Goal: Task Accomplishment & Management: Manage account settings

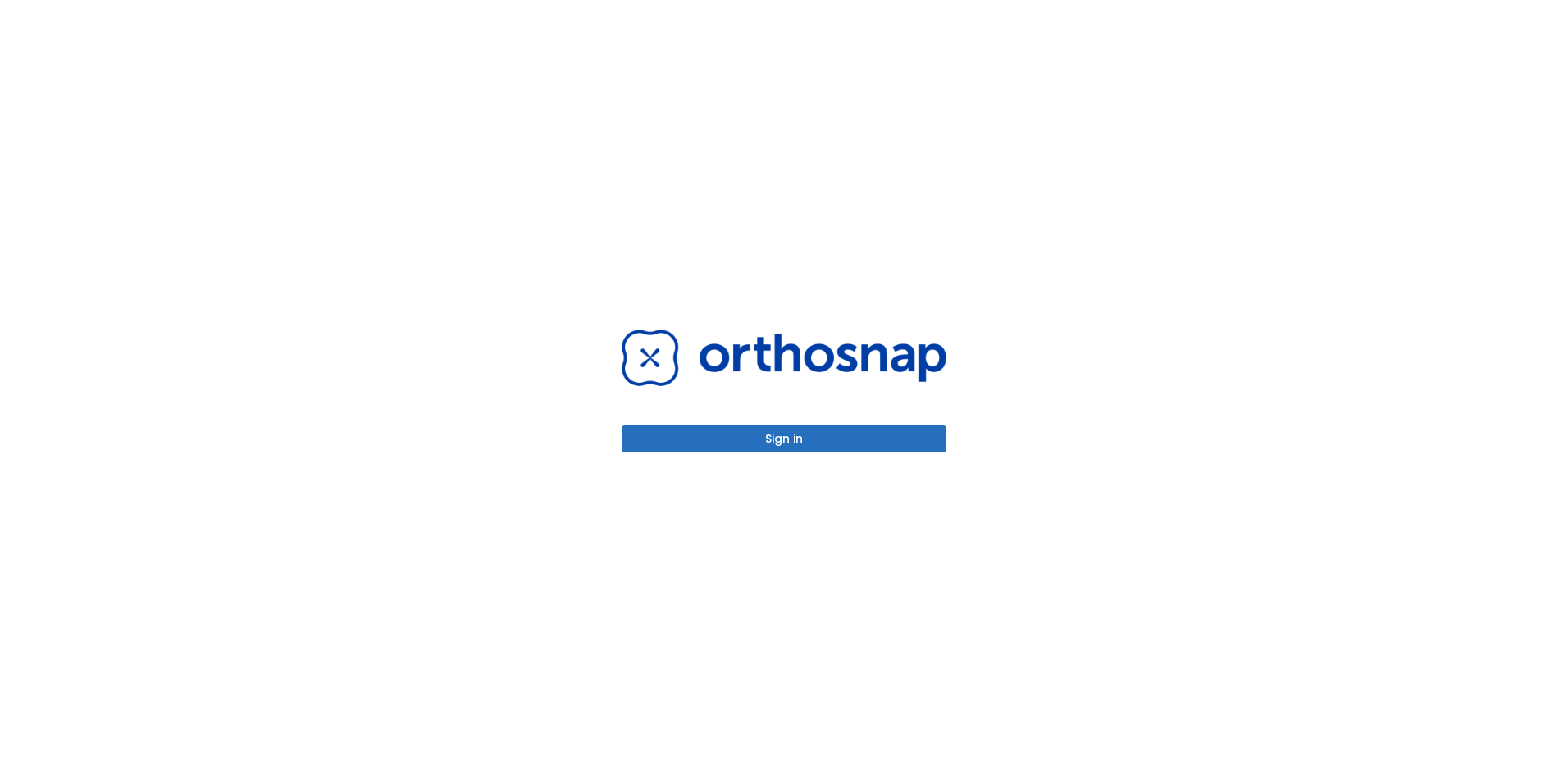
click at [785, 444] on button "Sign in" at bounding box center [784, 439] width 325 height 27
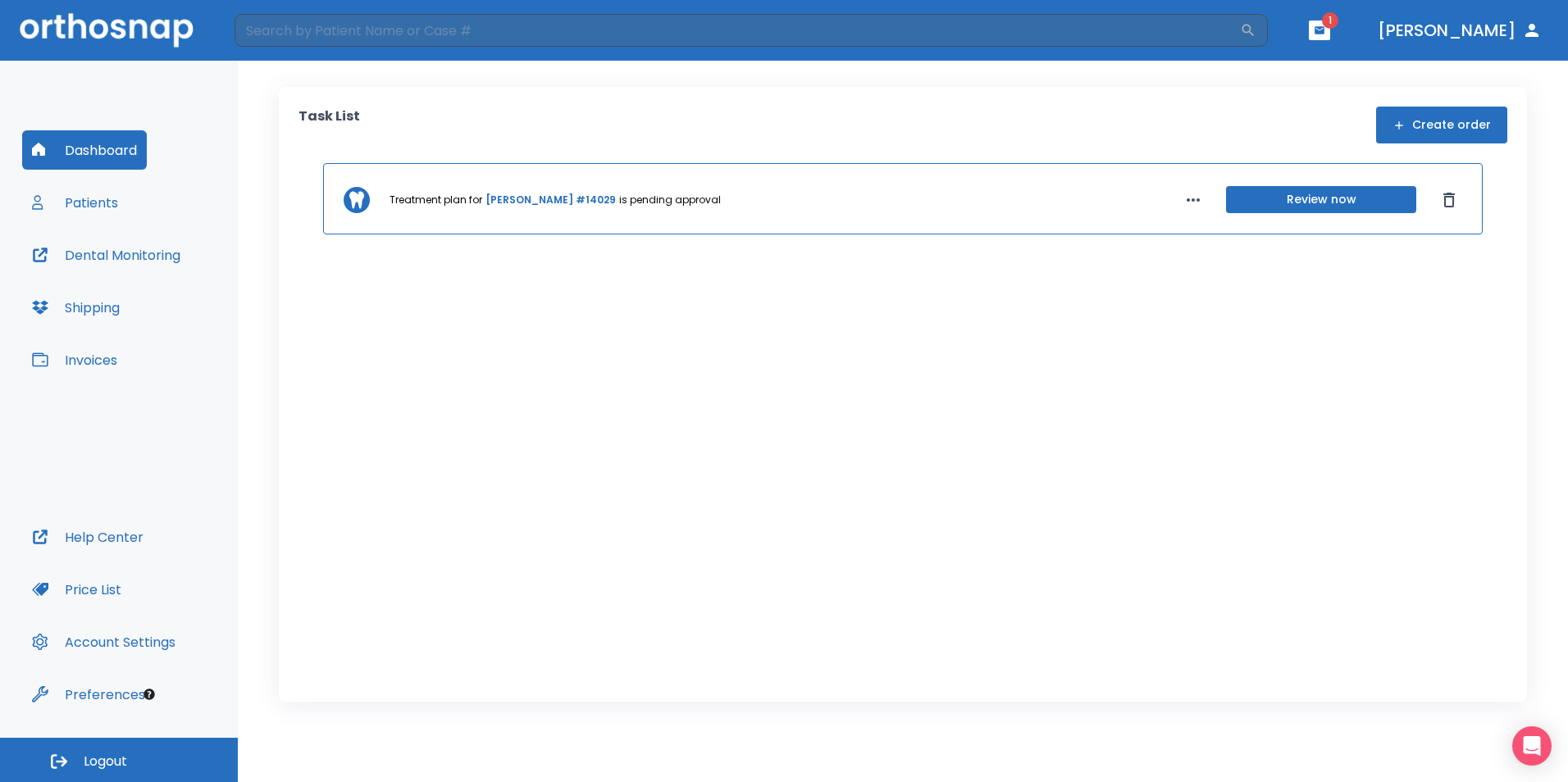
click at [1303, 200] on button "Review now" at bounding box center [1321, 200] width 191 height 27
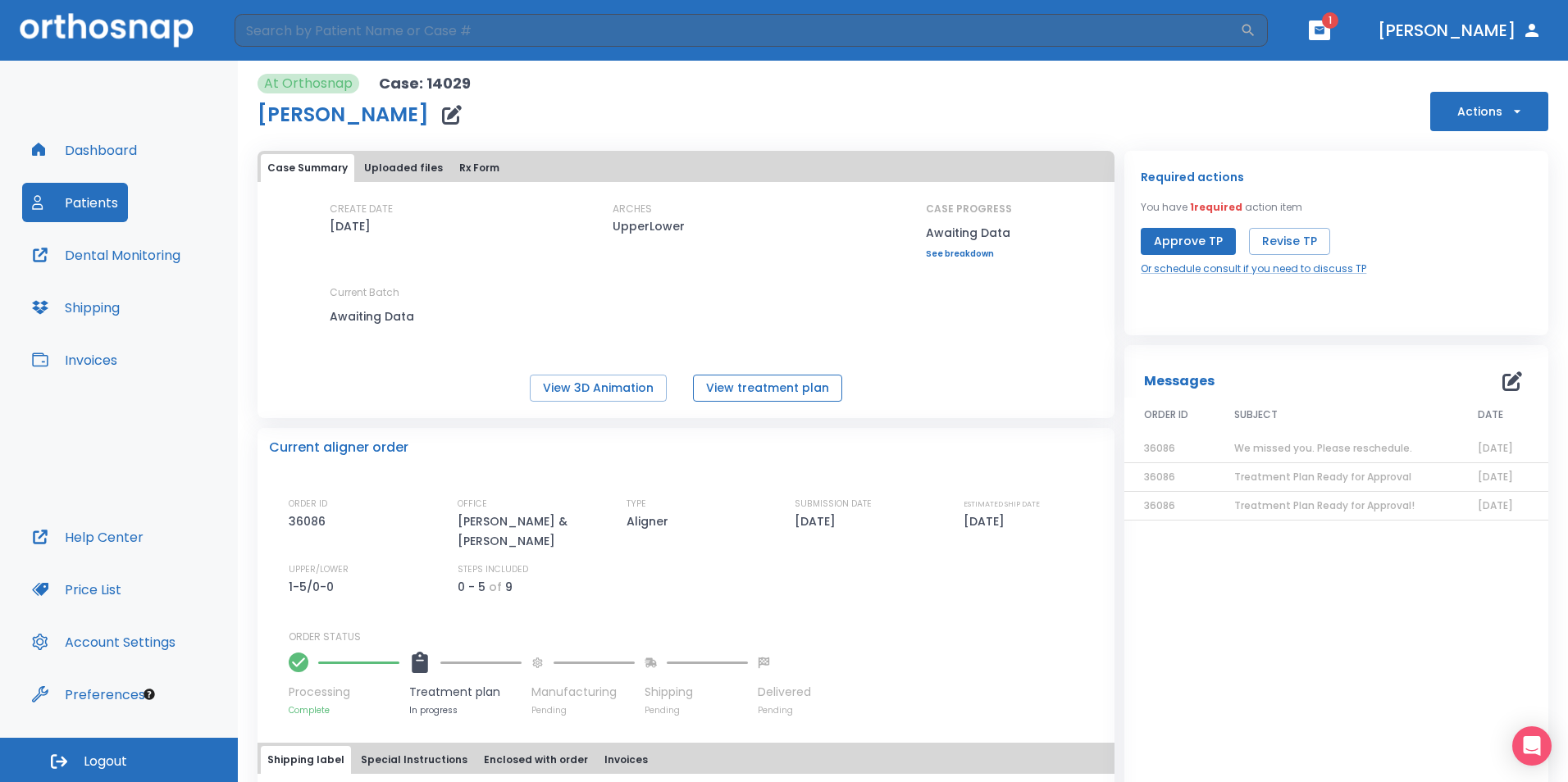
click at [763, 391] on button "View treatment plan" at bounding box center [768, 388] width 149 height 27
click at [73, 591] on button "Price List" at bounding box center [76, 589] width 109 height 39
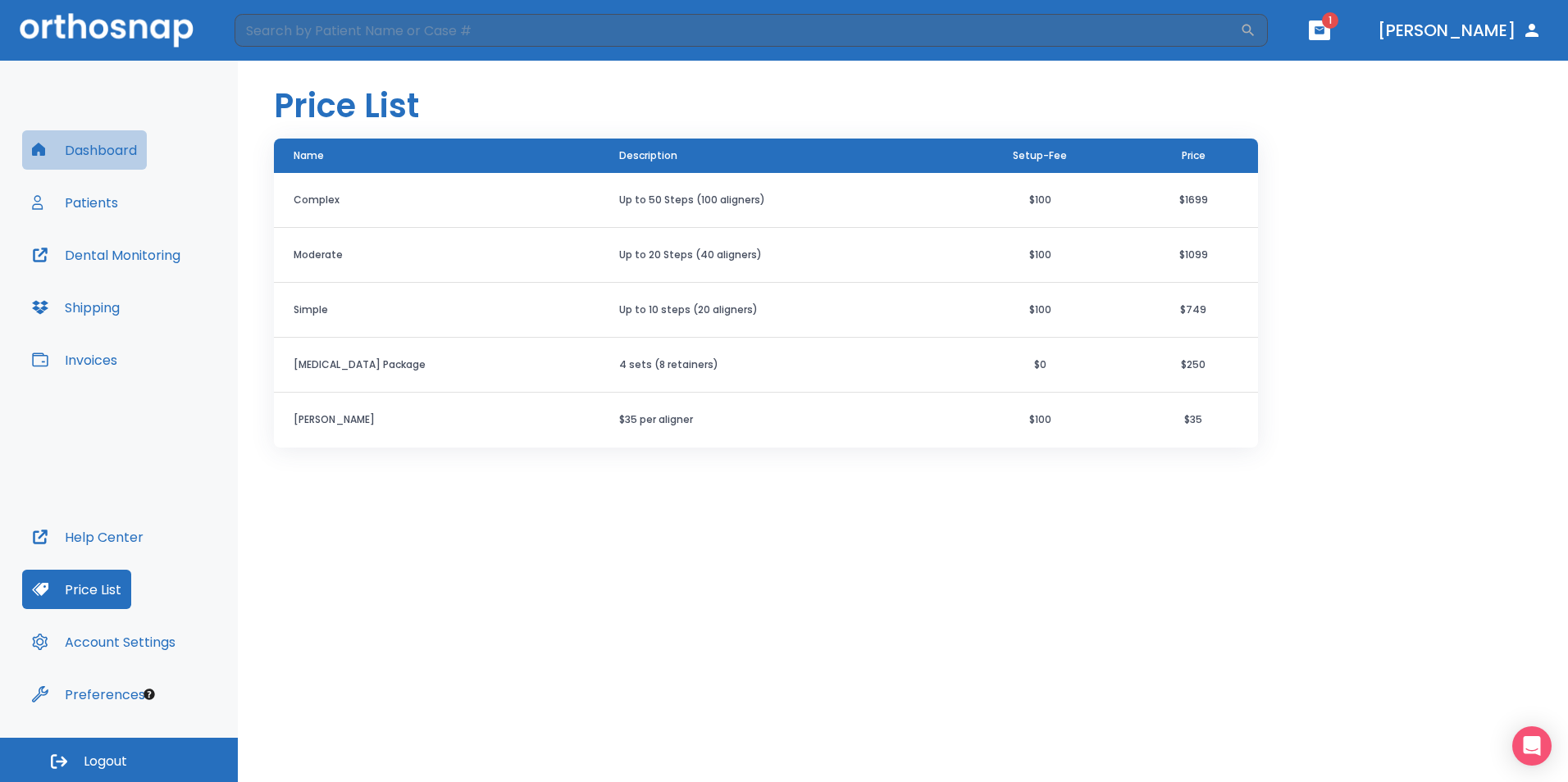
click at [104, 150] on button "Dashboard" at bounding box center [83, 150] width 124 height 39
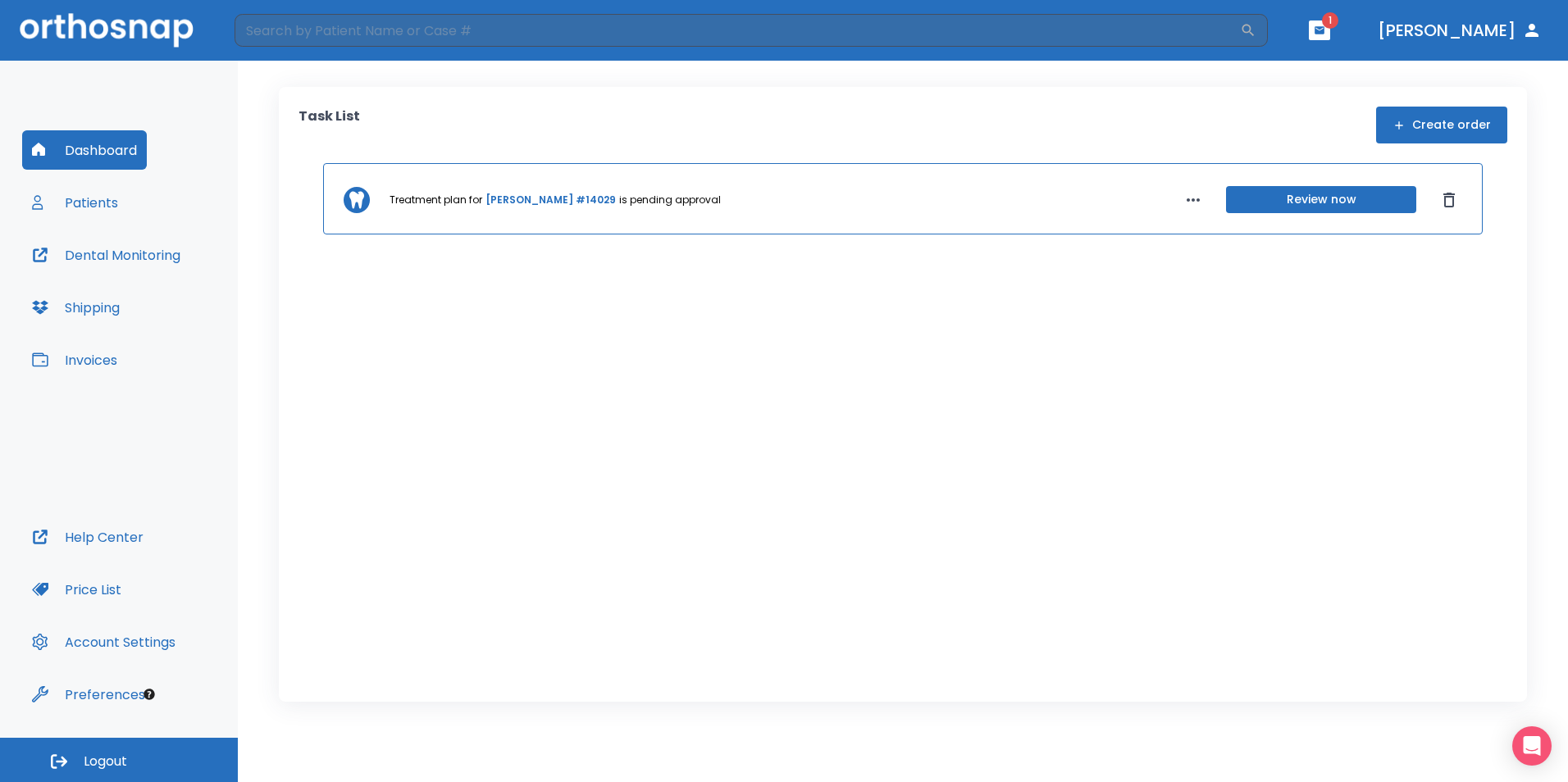
click at [1301, 206] on button "Review now" at bounding box center [1321, 200] width 191 height 27
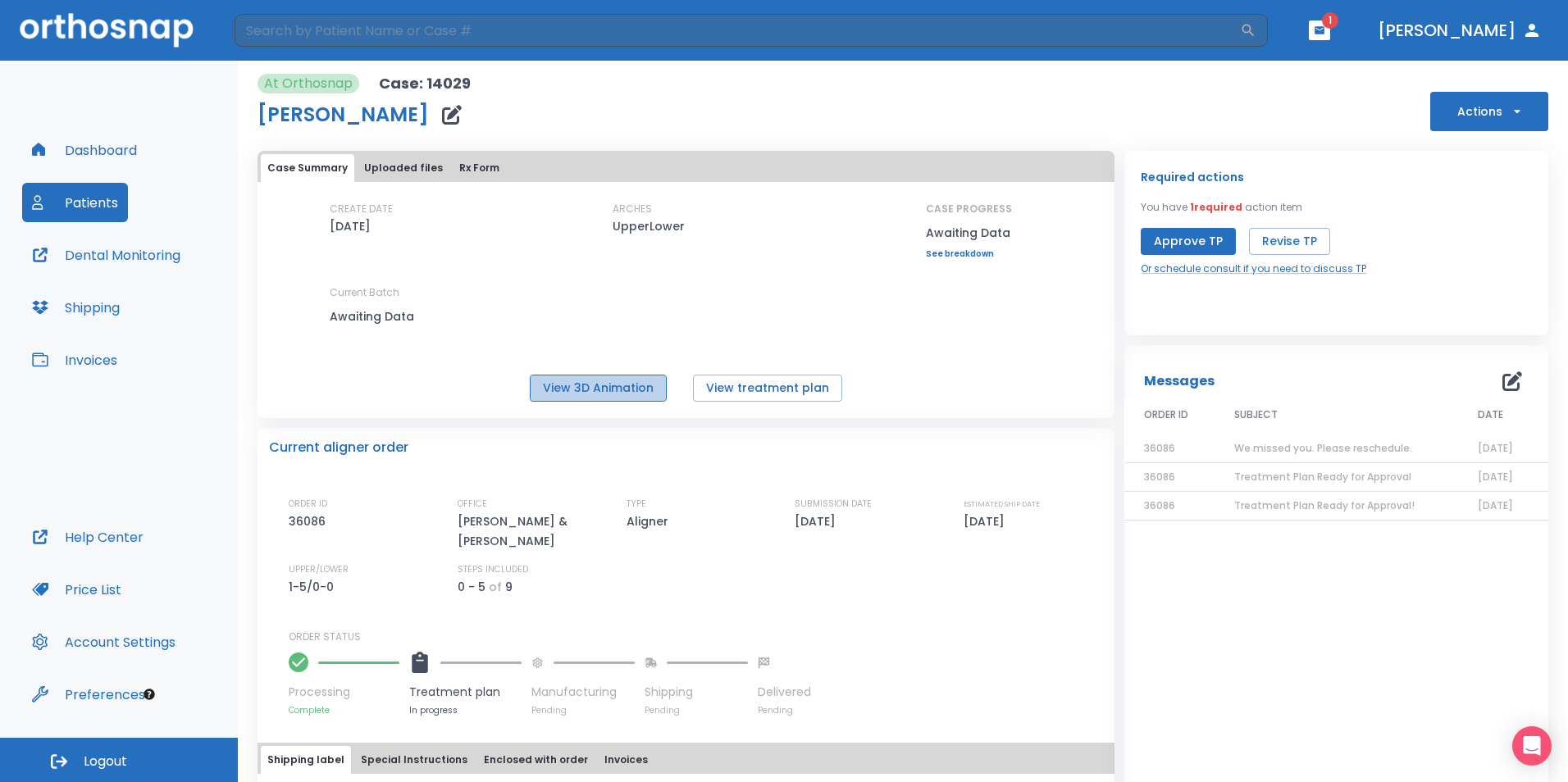
click at [622, 392] on button "View 3D Animation" at bounding box center [598, 388] width 137 height 27
click at [1485, 36] on button "[PERSON_NAME]" at bounding box center [1459, 30] width 177 height 30
click at [102, 148] on button "Dashboard" at bounding box center [83, 150] width 124 height 39
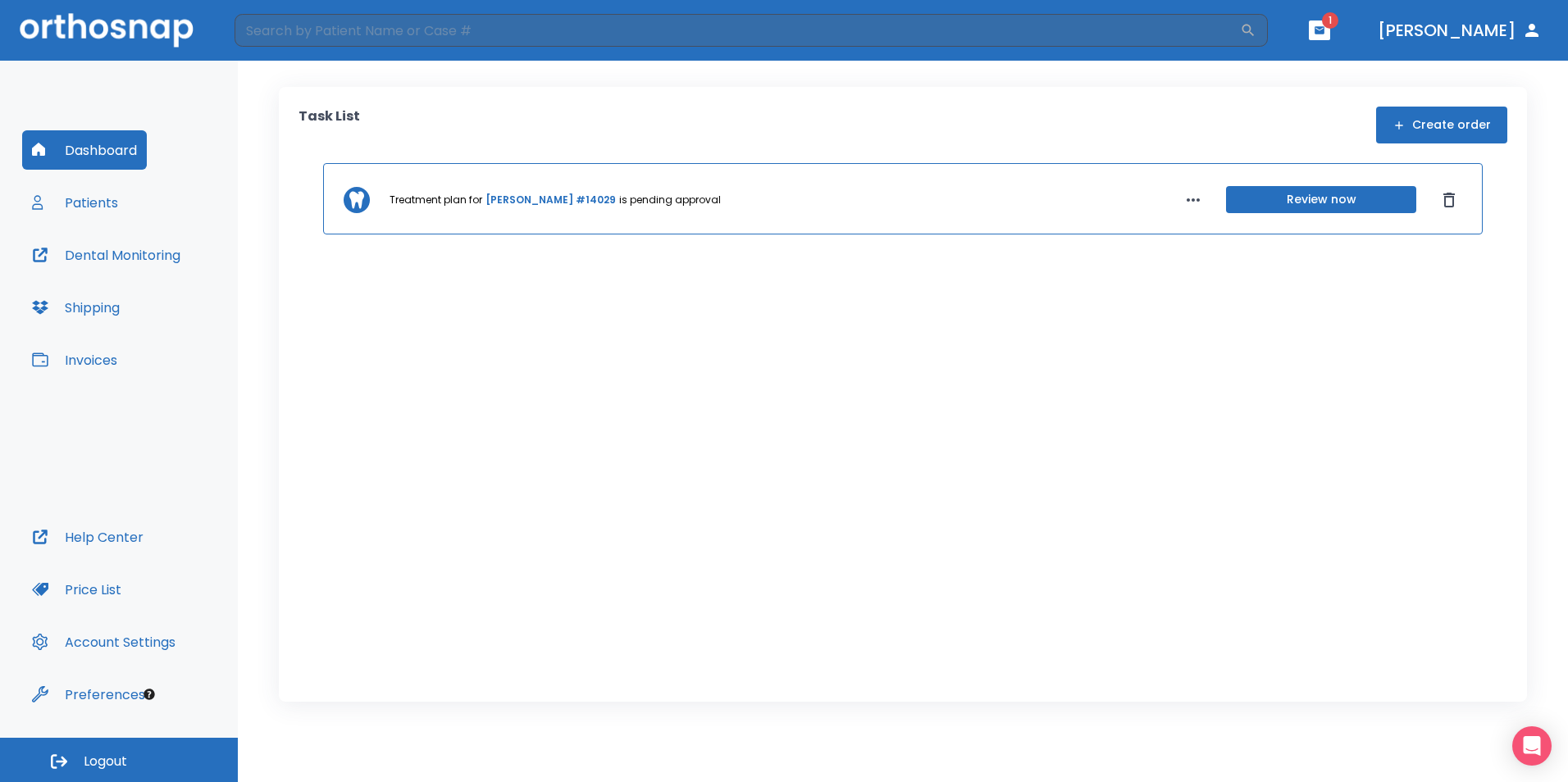
click at [96, 206] on button "Patients" at bounding box center [74, 202] width 106 height 39
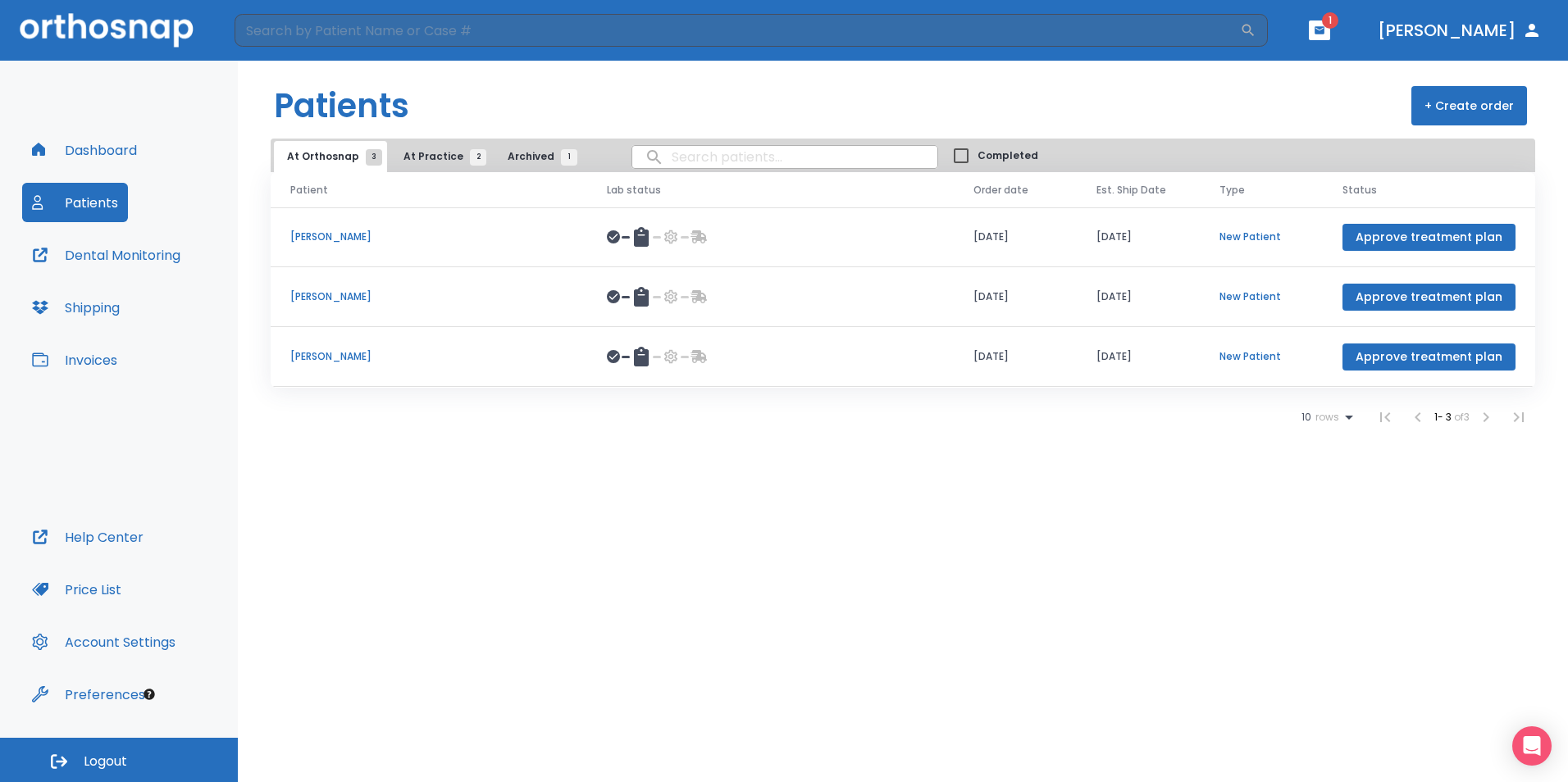
click at [411, 159] on span "At Practice 2" at bounding box center [441, 156] width 74 height 15
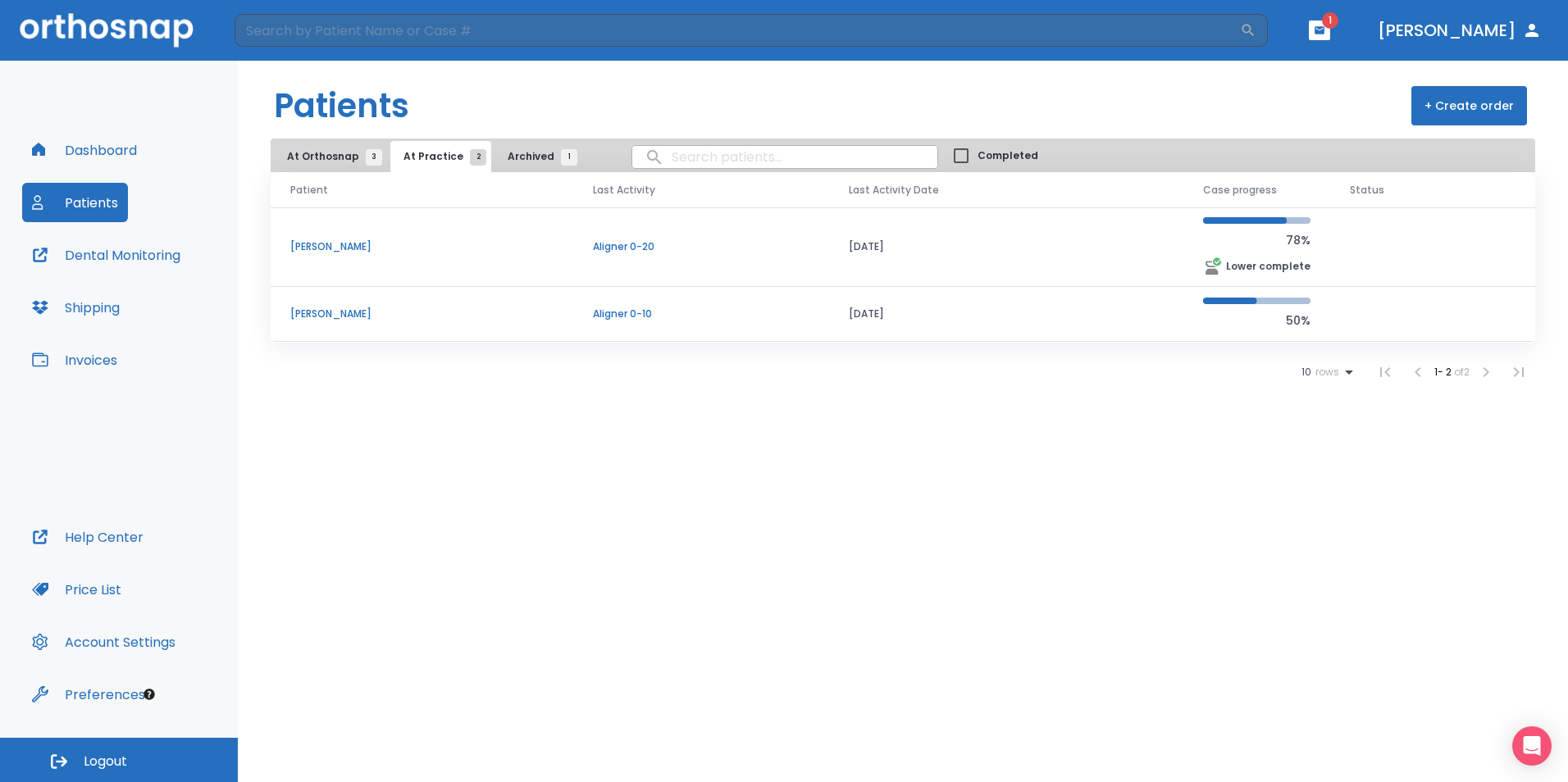
click at [321, 313] on p "[PERSON_NAME]" at bounding box center [422, 314] width 263 height 15
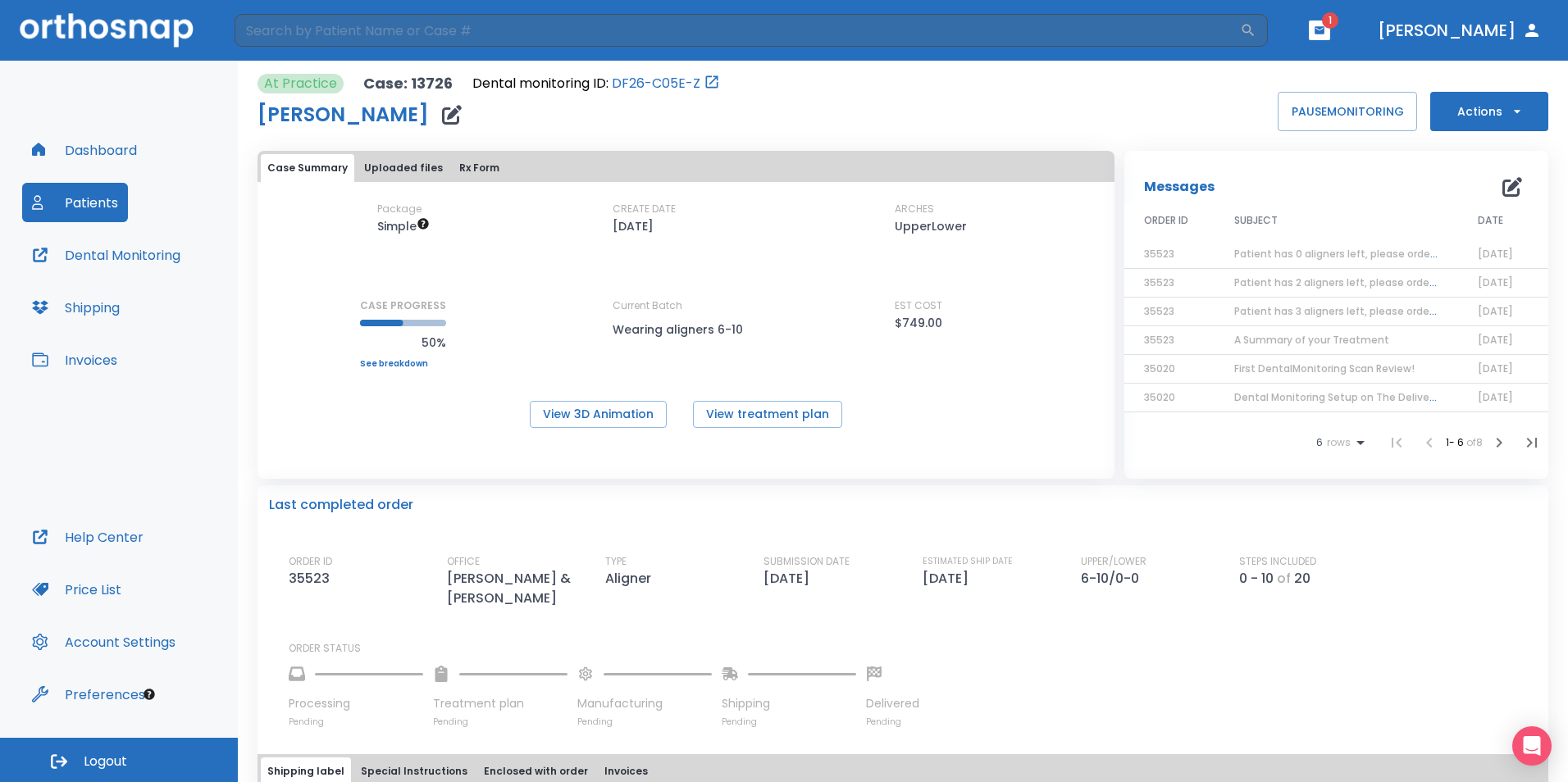
click at [389, 165] on button "Uploaded files" at bounding box center [403, 168] width 92 height 28
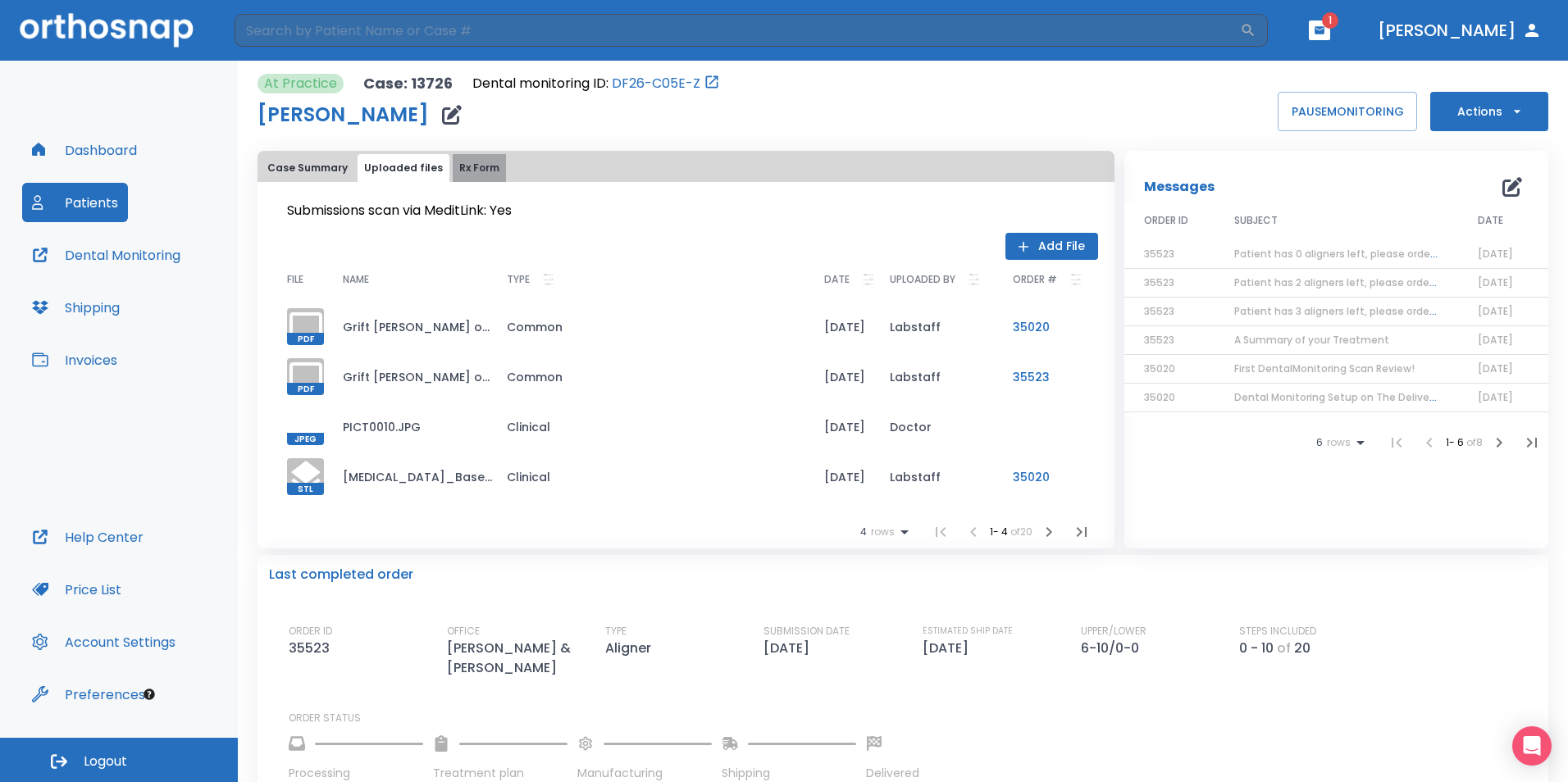
click at [465, 171] on button "Rx Form" at bounding box center [479, 168] width 54 height 28
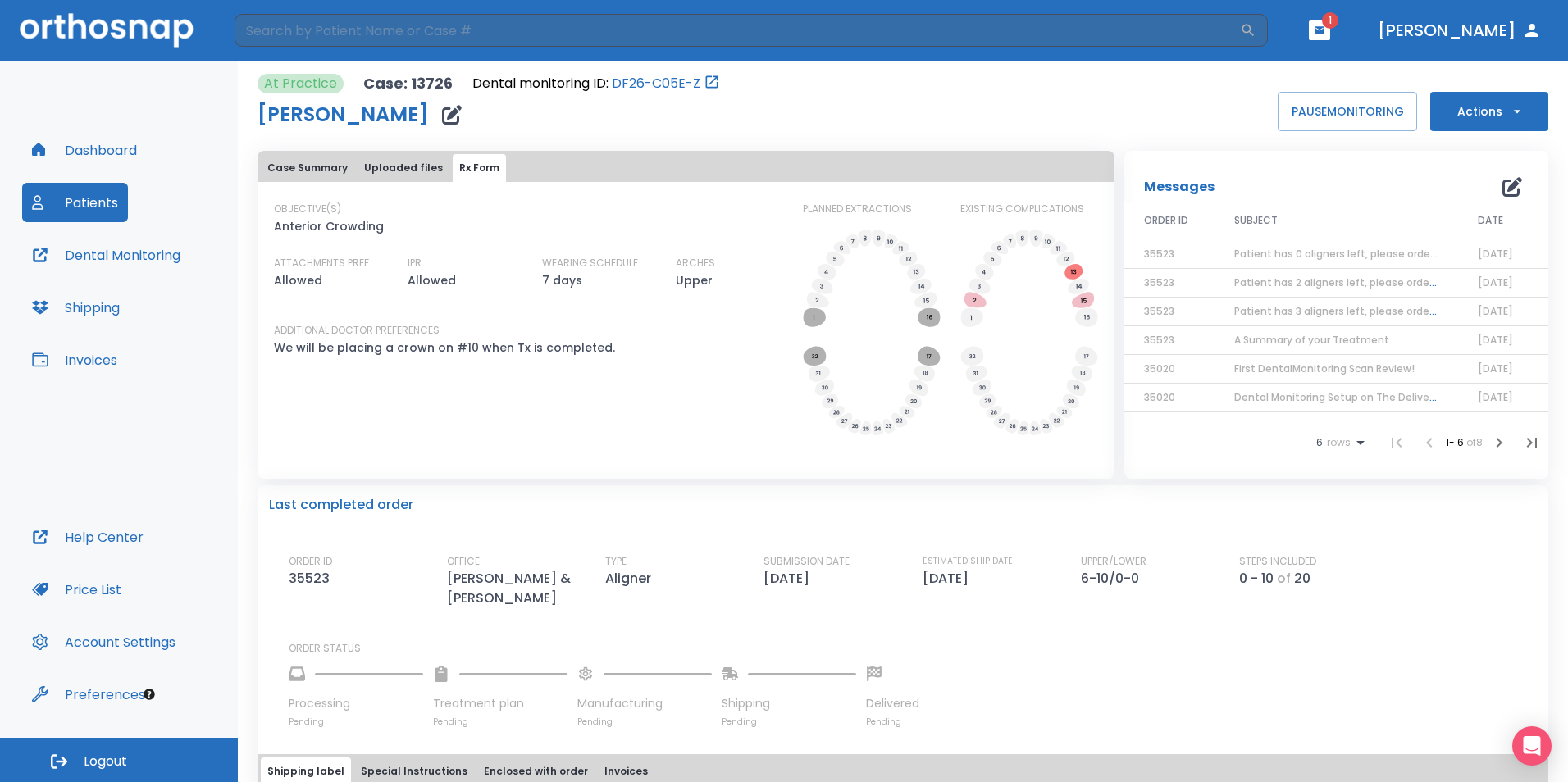
click at [279, 168] on button "Case Summary" at bounding box center [307, 168] width 93 height 28
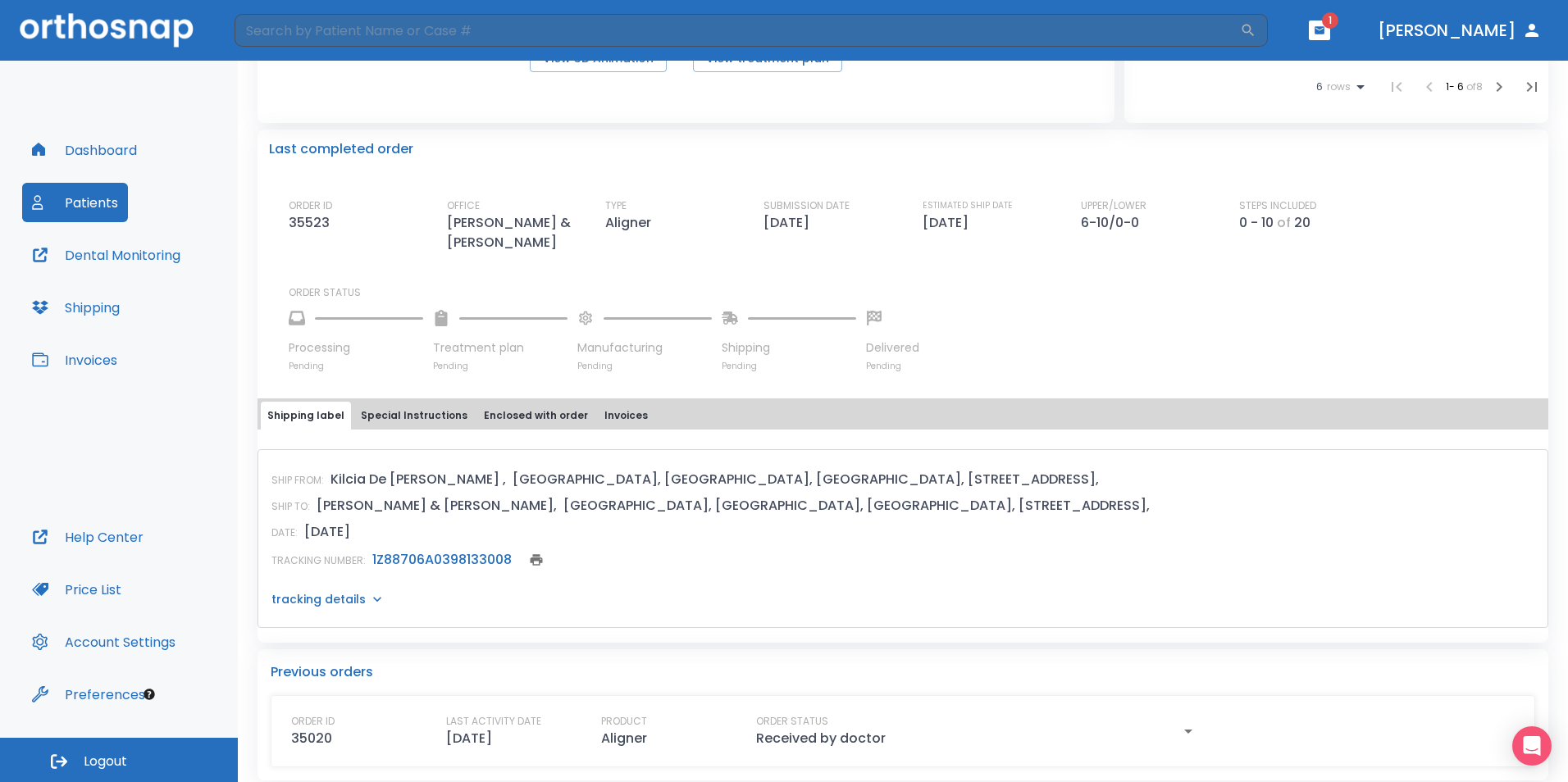
scroll to position [367, 0]
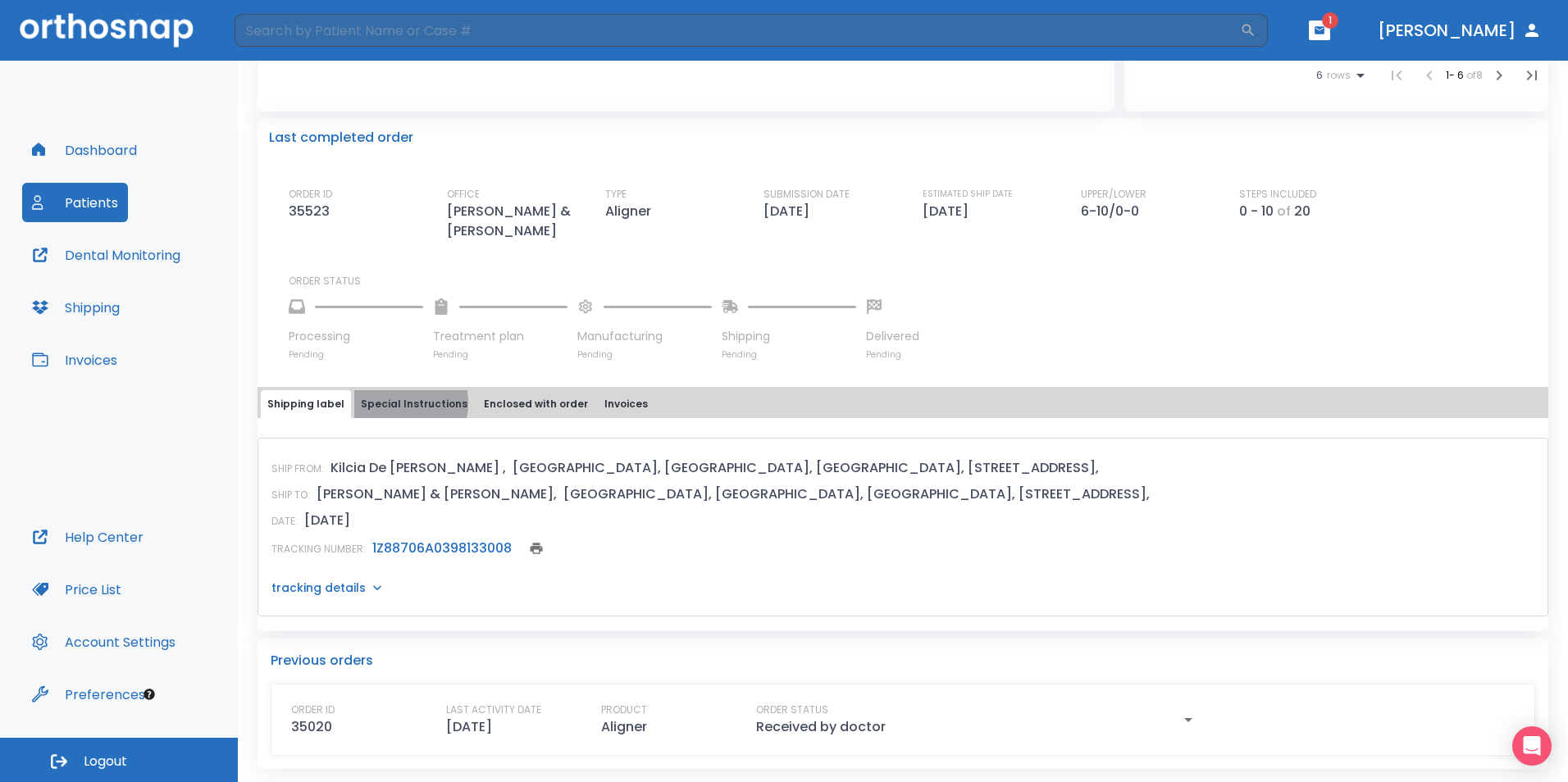
click at [388, 404] on button "Special Instructions" at bounding box center [414, 404] width 120 height 28
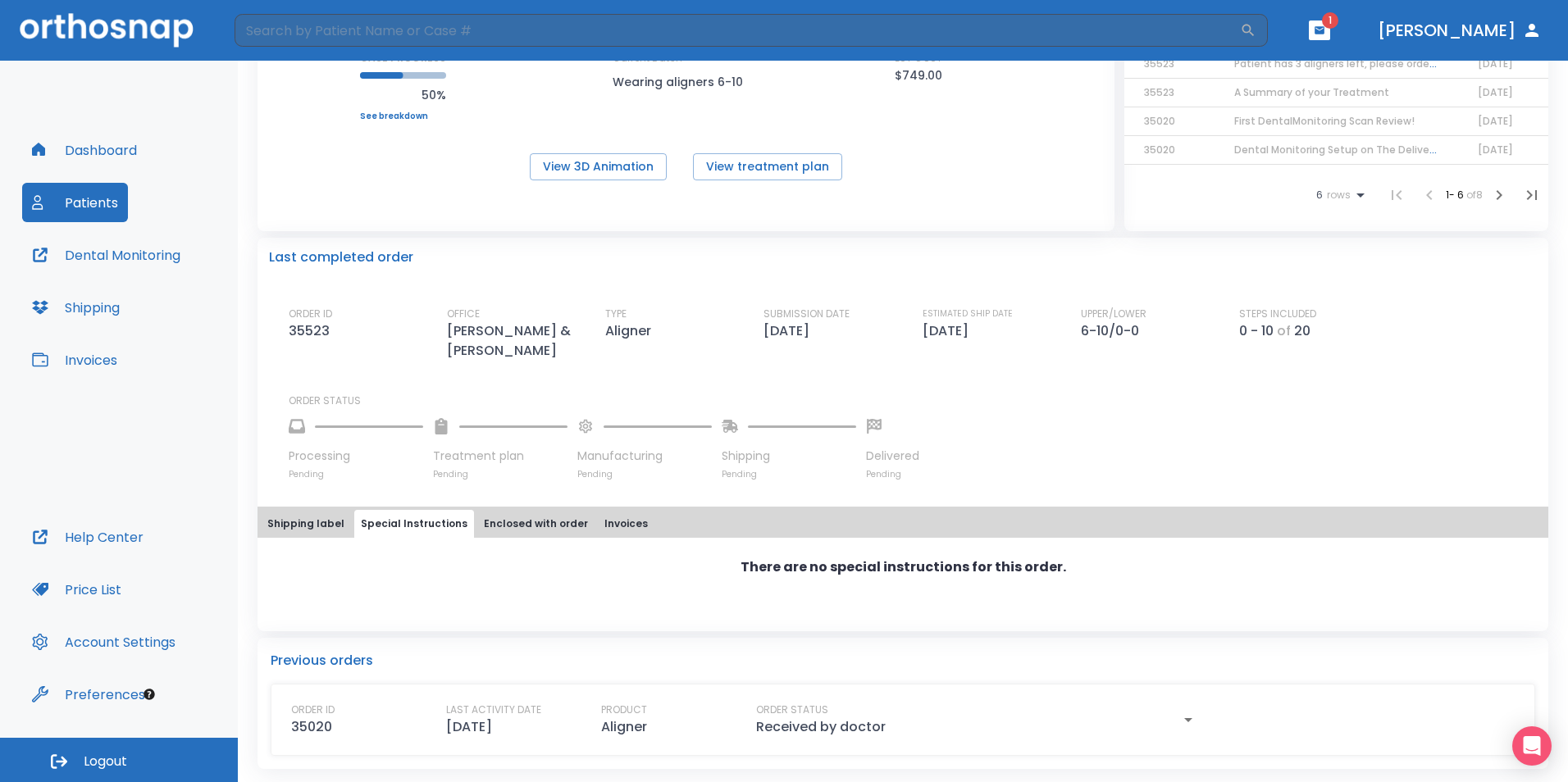
click at [1189, 720] on icon "button" at bounding box center [1189, 720] width 20 height 20
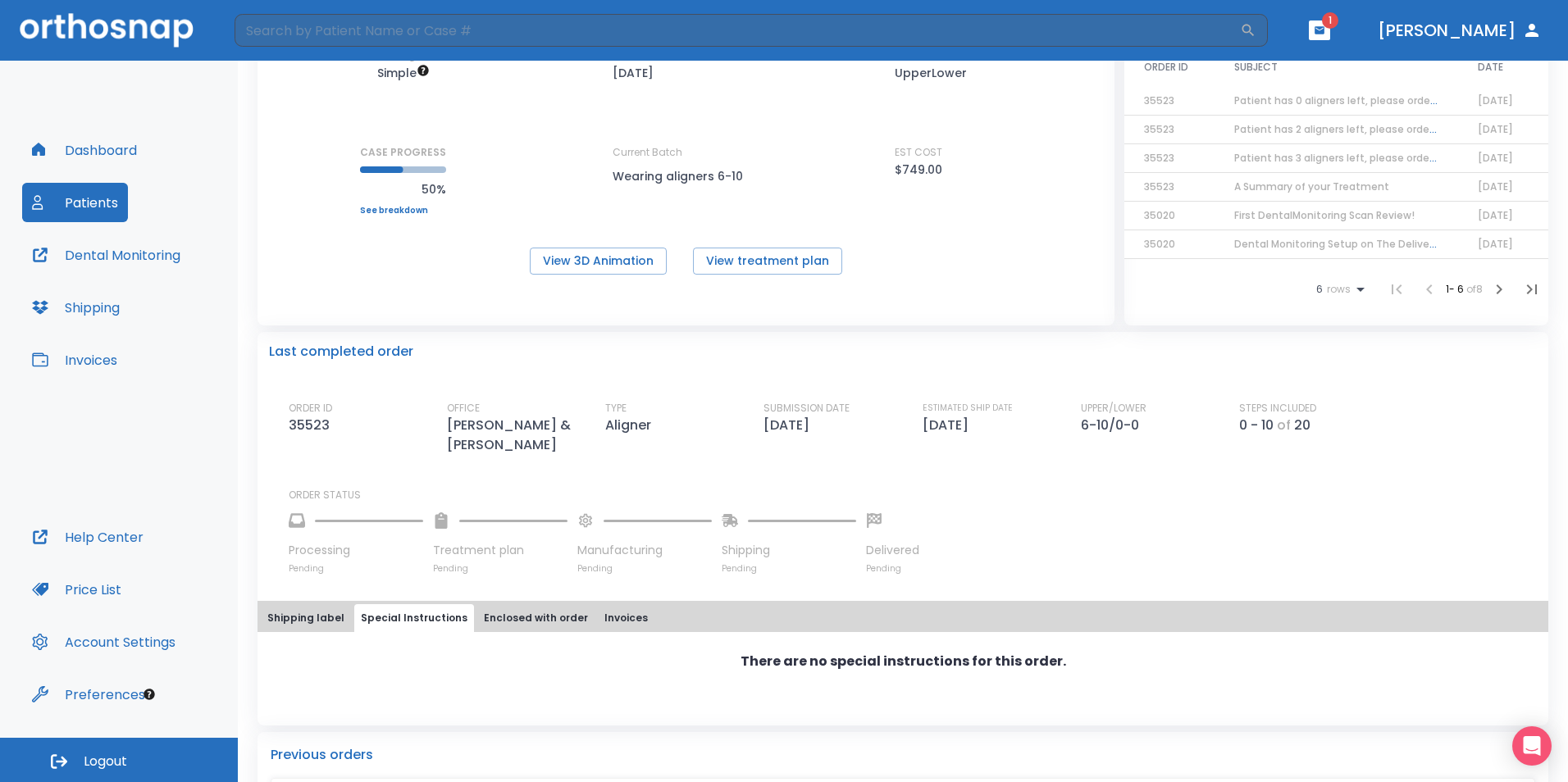
scroll to position [0, 0]
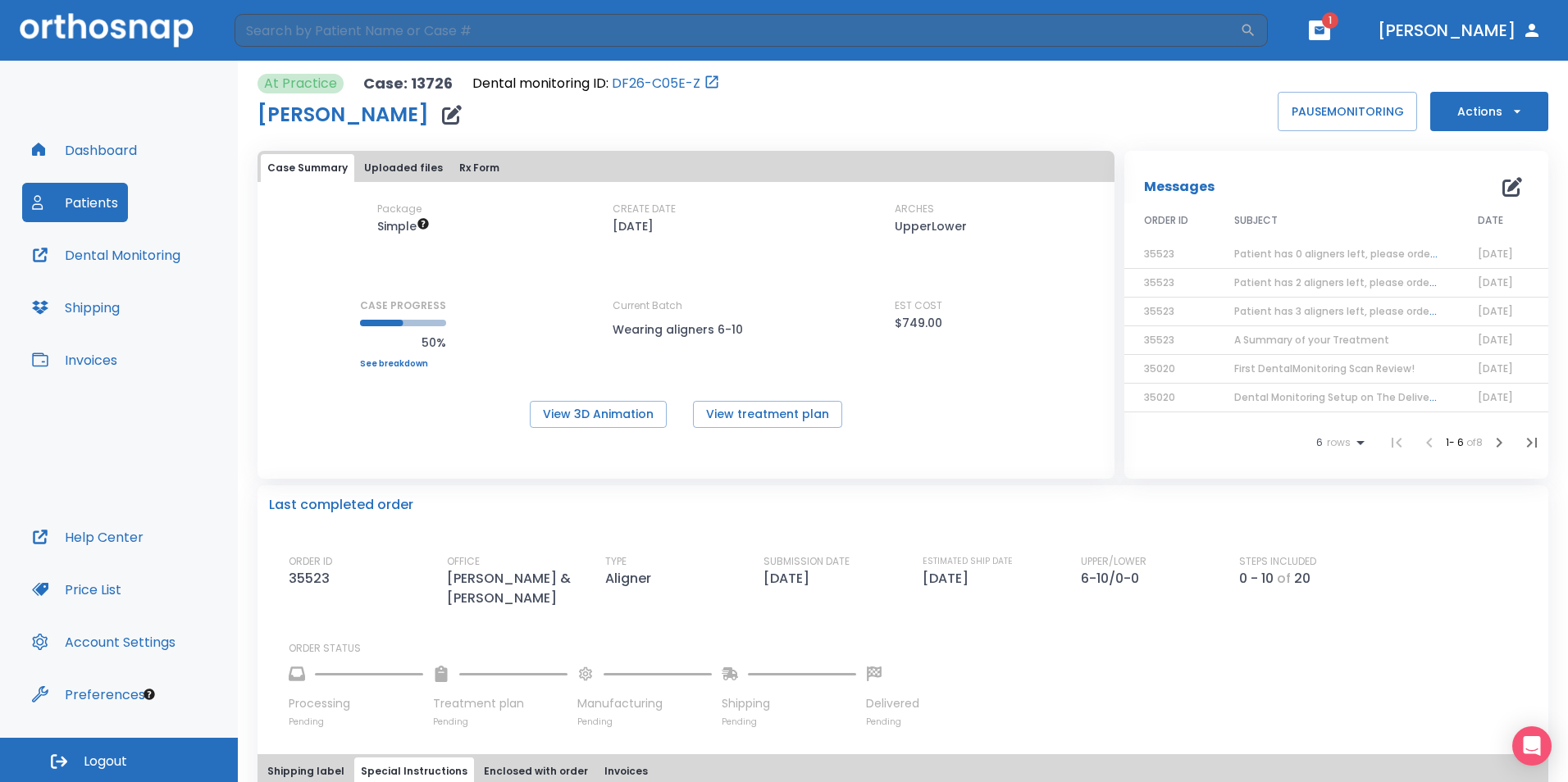
click at [1471, 108] on button "Actions" at bounding box center [1489, 111] width 118 height 39
click at [1463, 244] on p "Order Next Aligners" at bounding box center [1479, 240] width 93 height 15
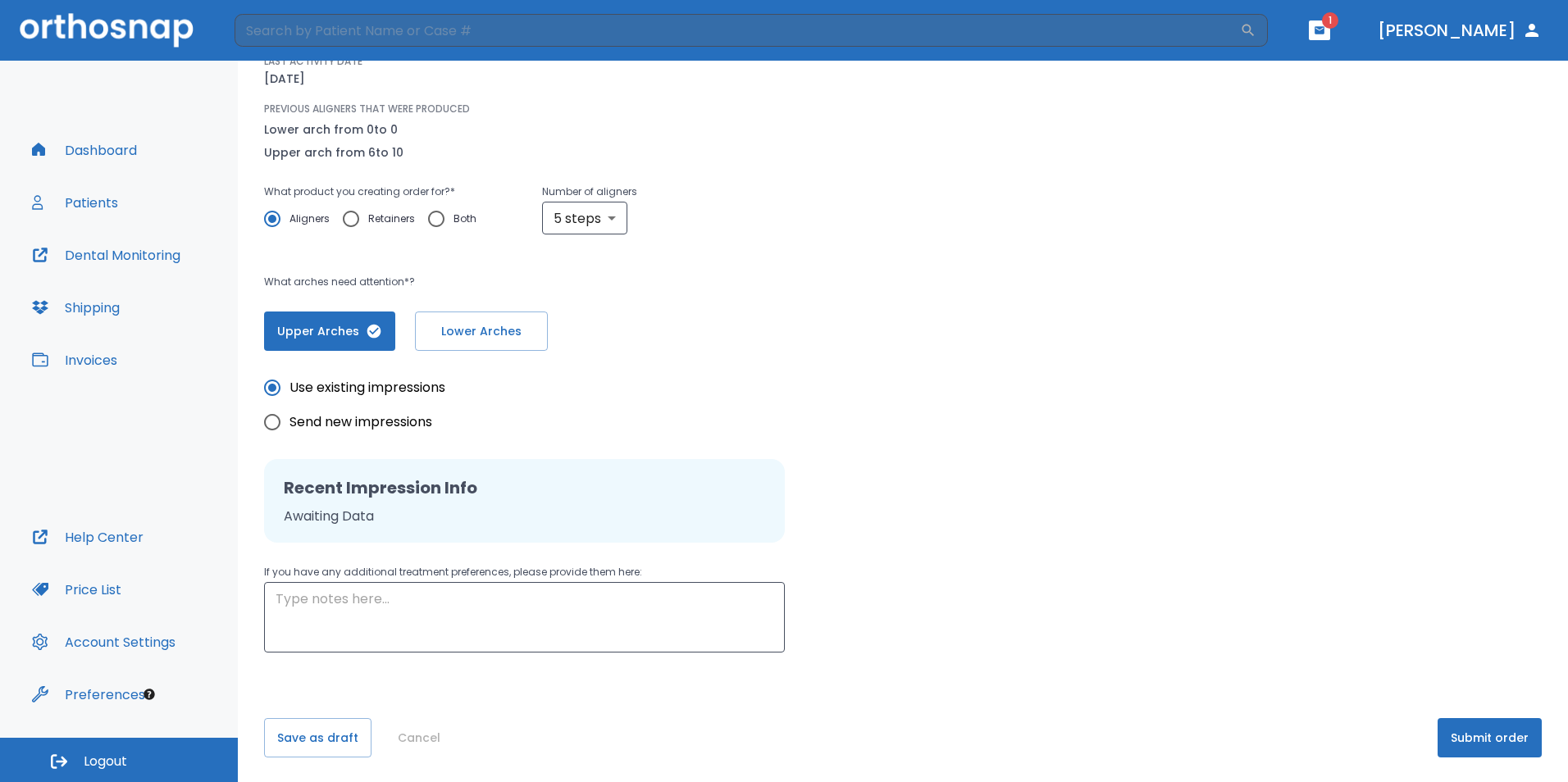
scroll to position [175, 0]
click at [1441, 726] on button "Submit order" at bounding box center [1489, 736] width 104 height 39
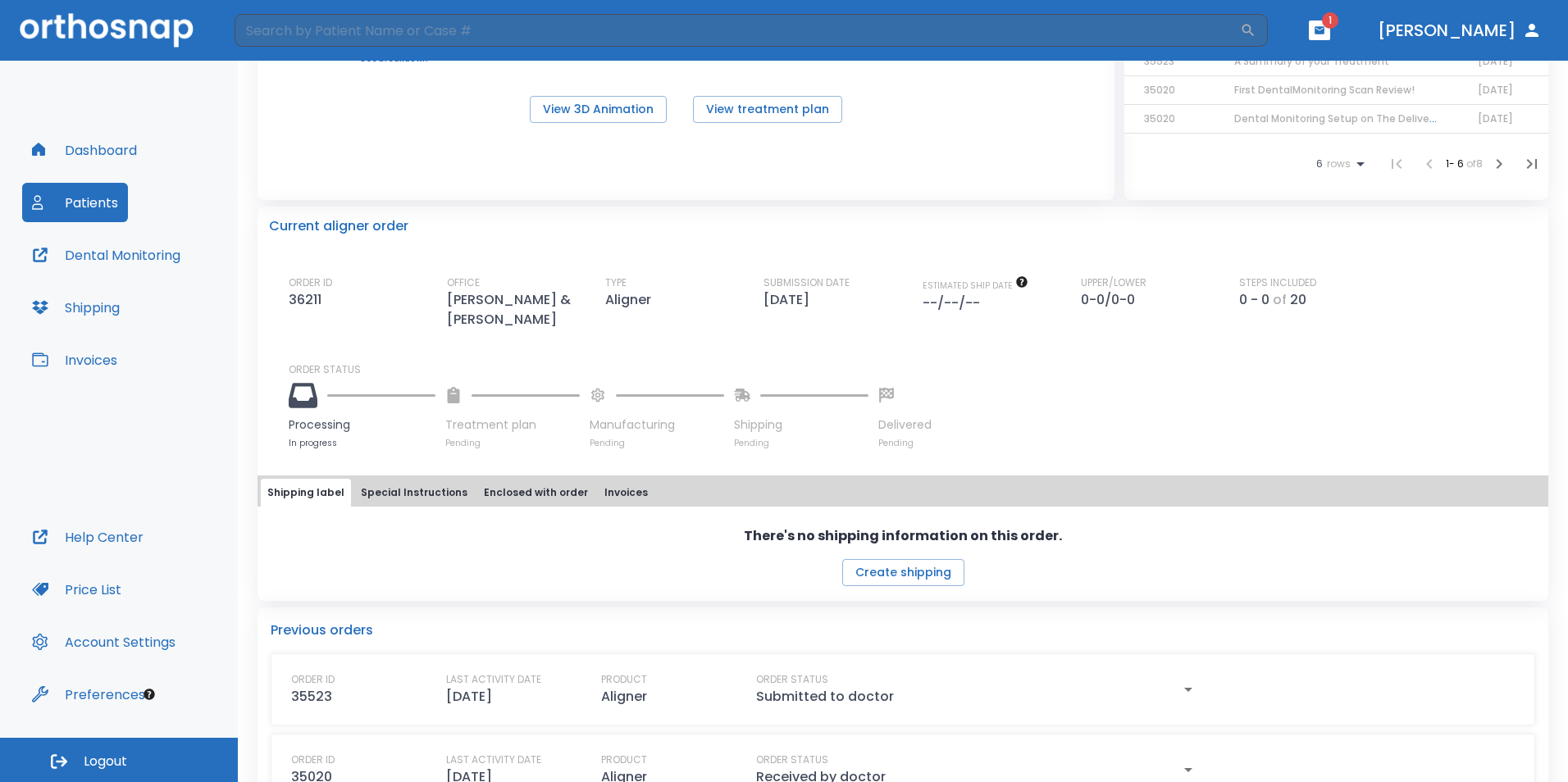
scroll to position [328, 0]
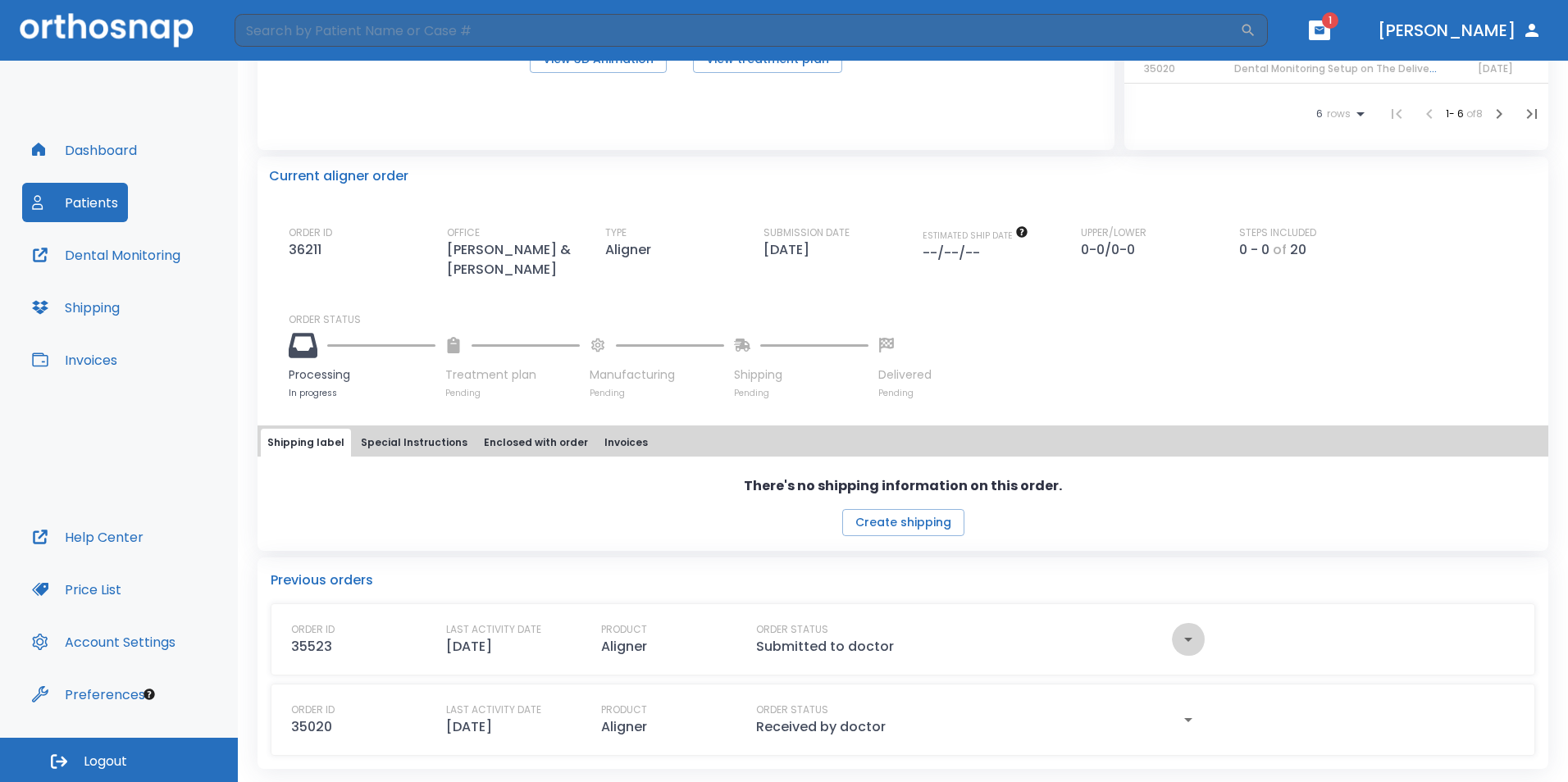
click at [1185, 646] on icon "button" at bounding box center [1189, 640] width 20 height 20
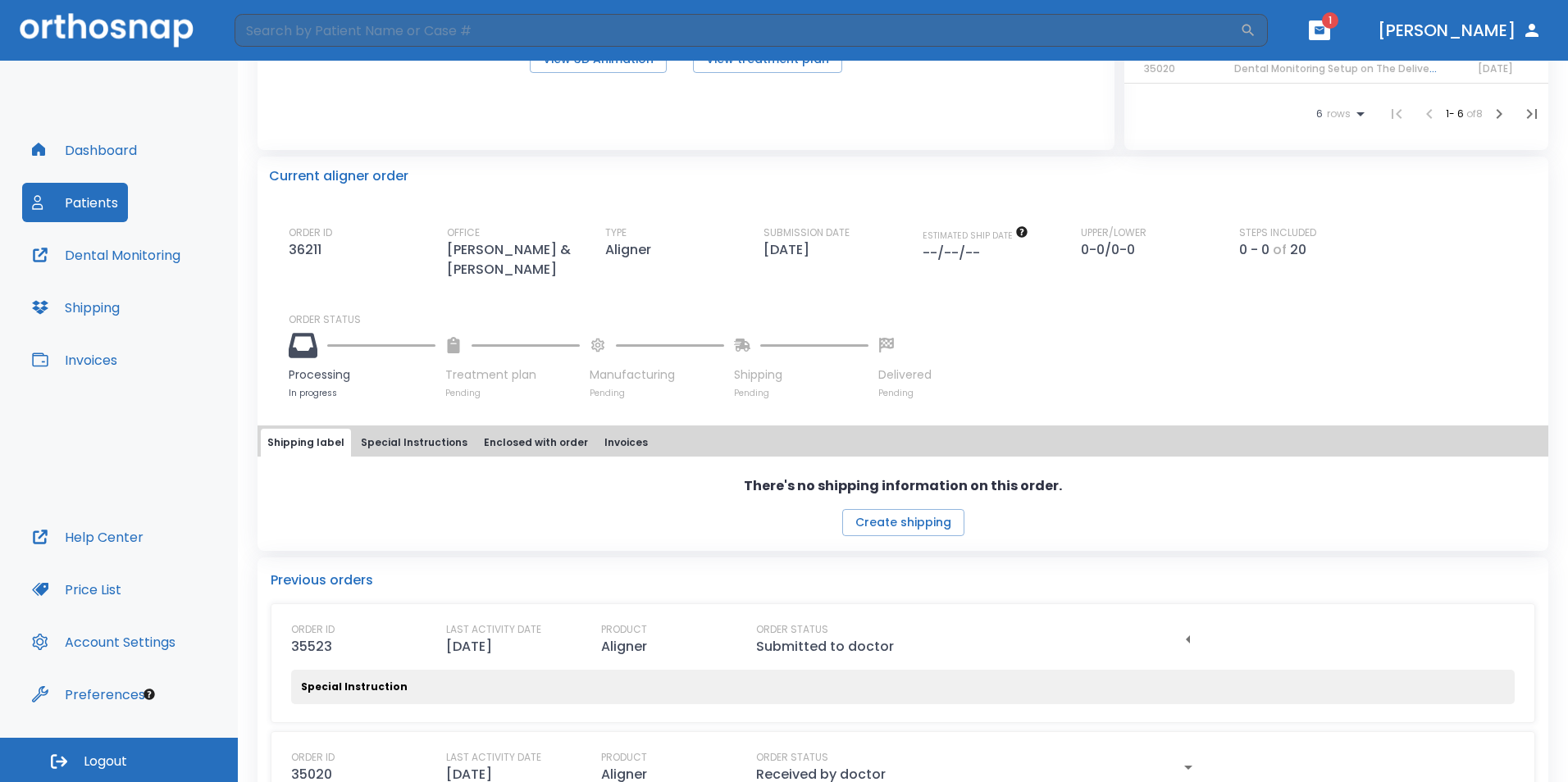
scroll to position [0, 0]
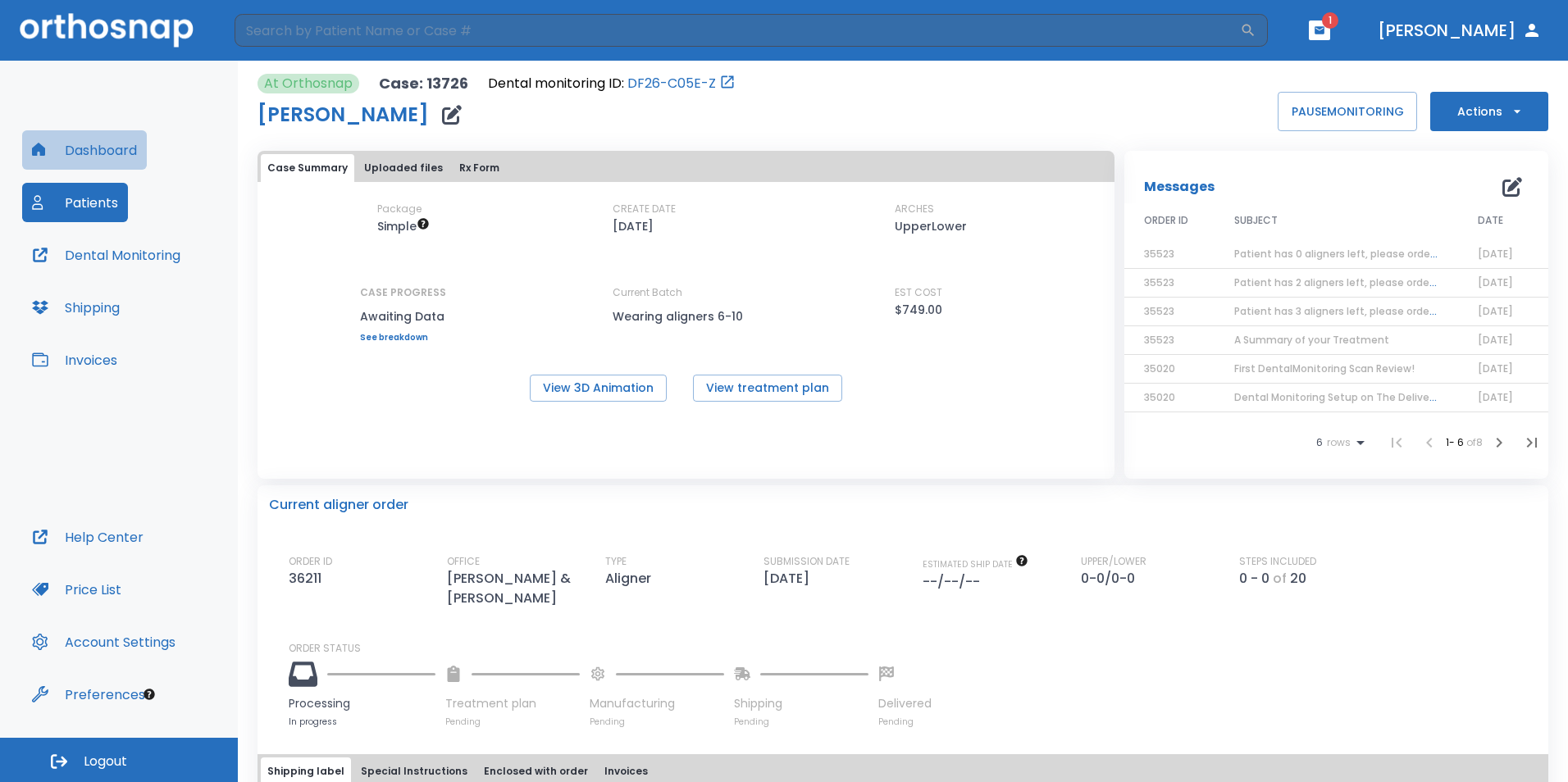
click at [83, 149] on button "Dashboard" at bounding box center [83, 150] width 124 height 39
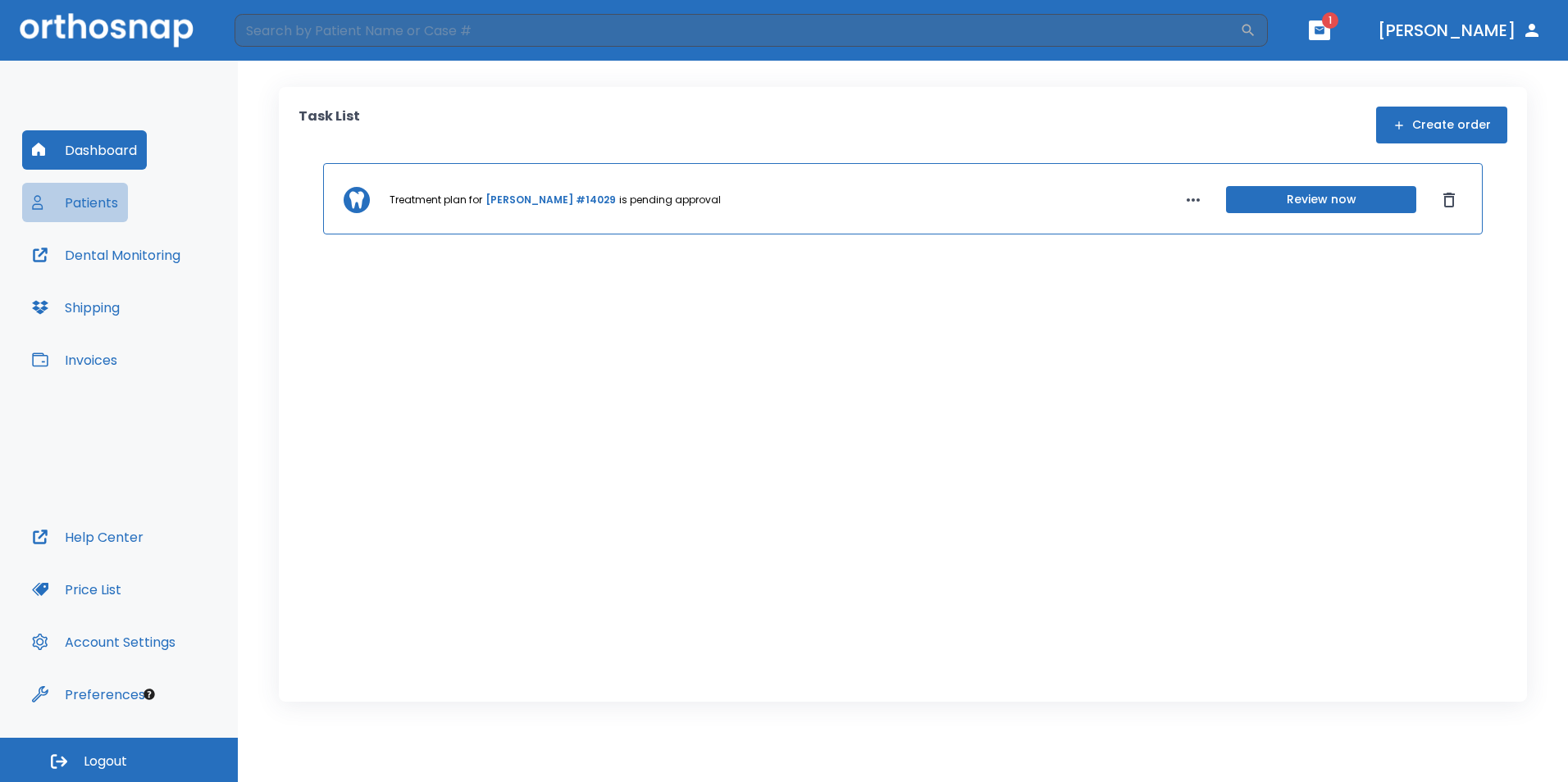
click at [118, 191] on button "Patients" at bounding box center [74, 202] width 106 height 39
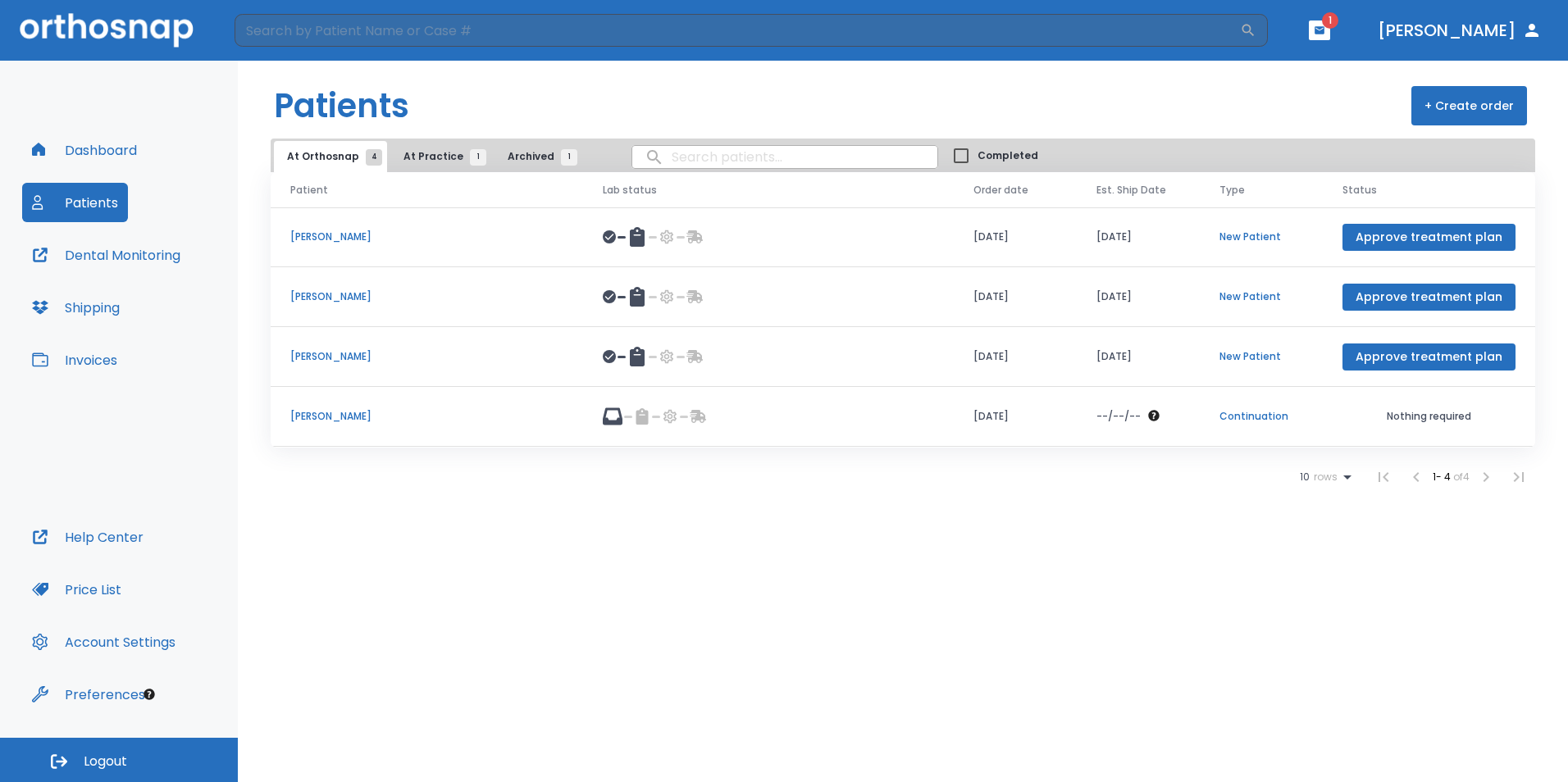
click at [310, 421] on p "[PERSON_NAME]" at bounding box center [426, 416] width 273 height 15
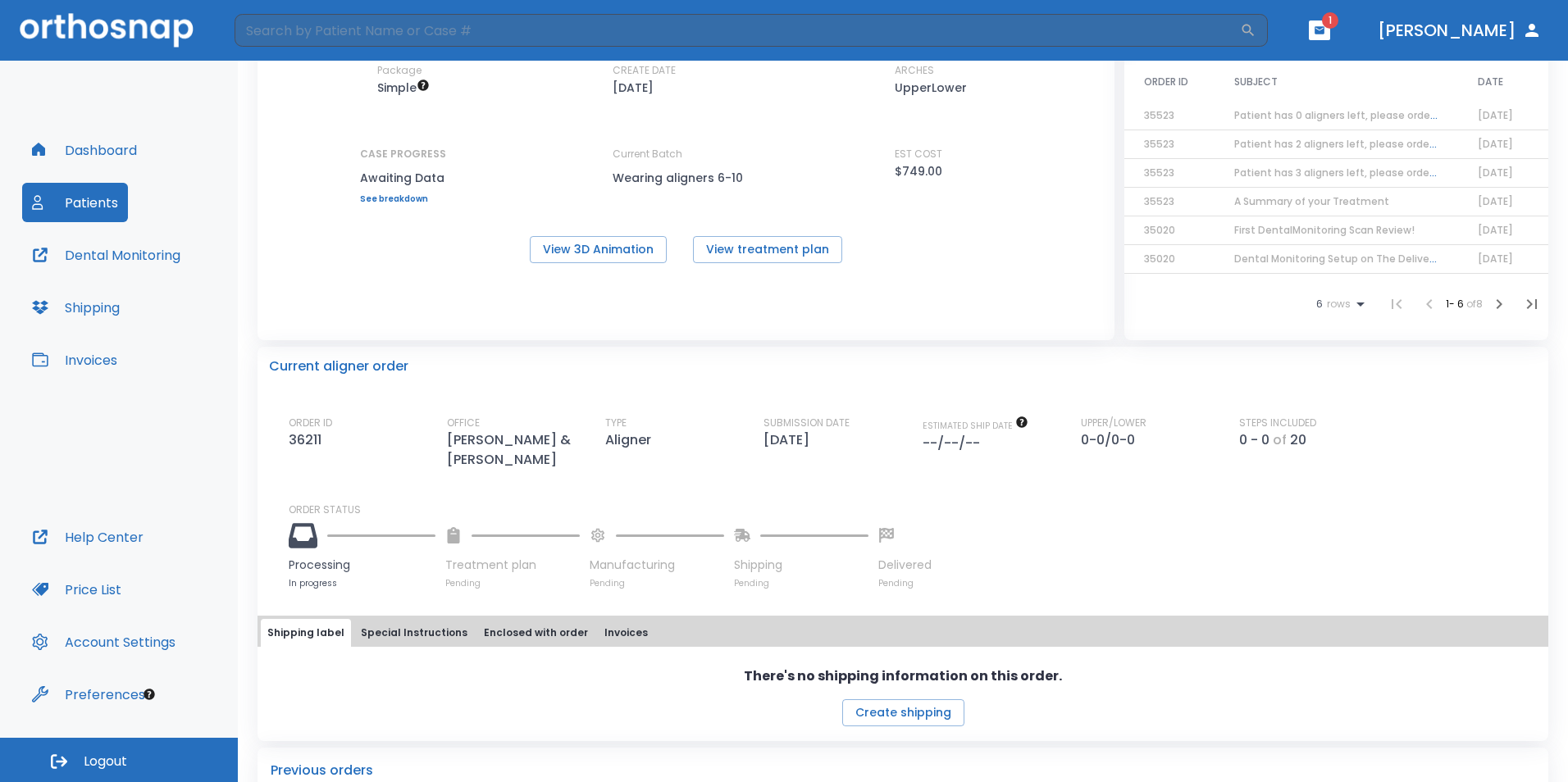
scroll to position [164, 0]
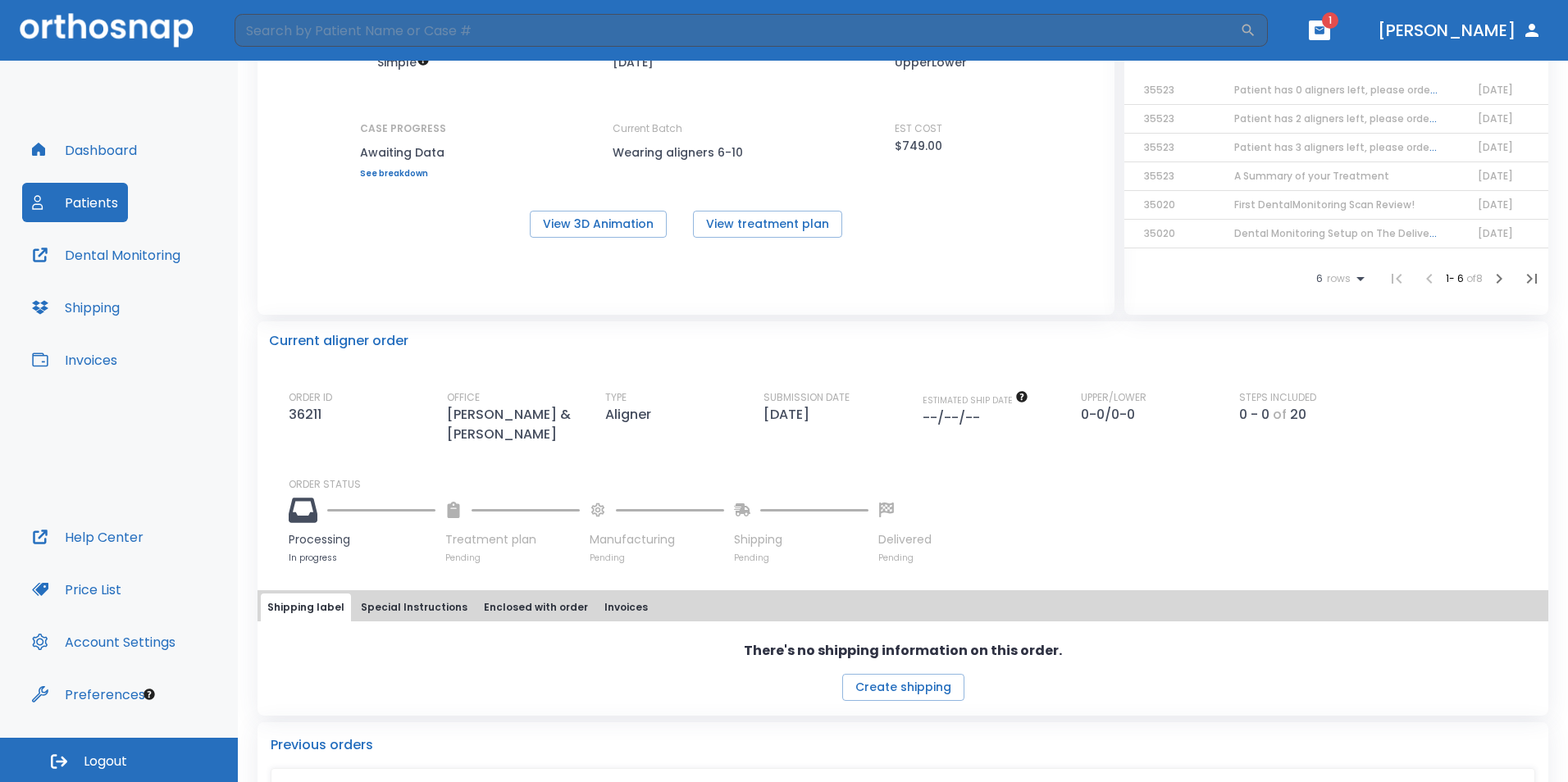
click at [411, 612] on button "Special Instructions" at bounding box center [414, 607] width 120 height 28
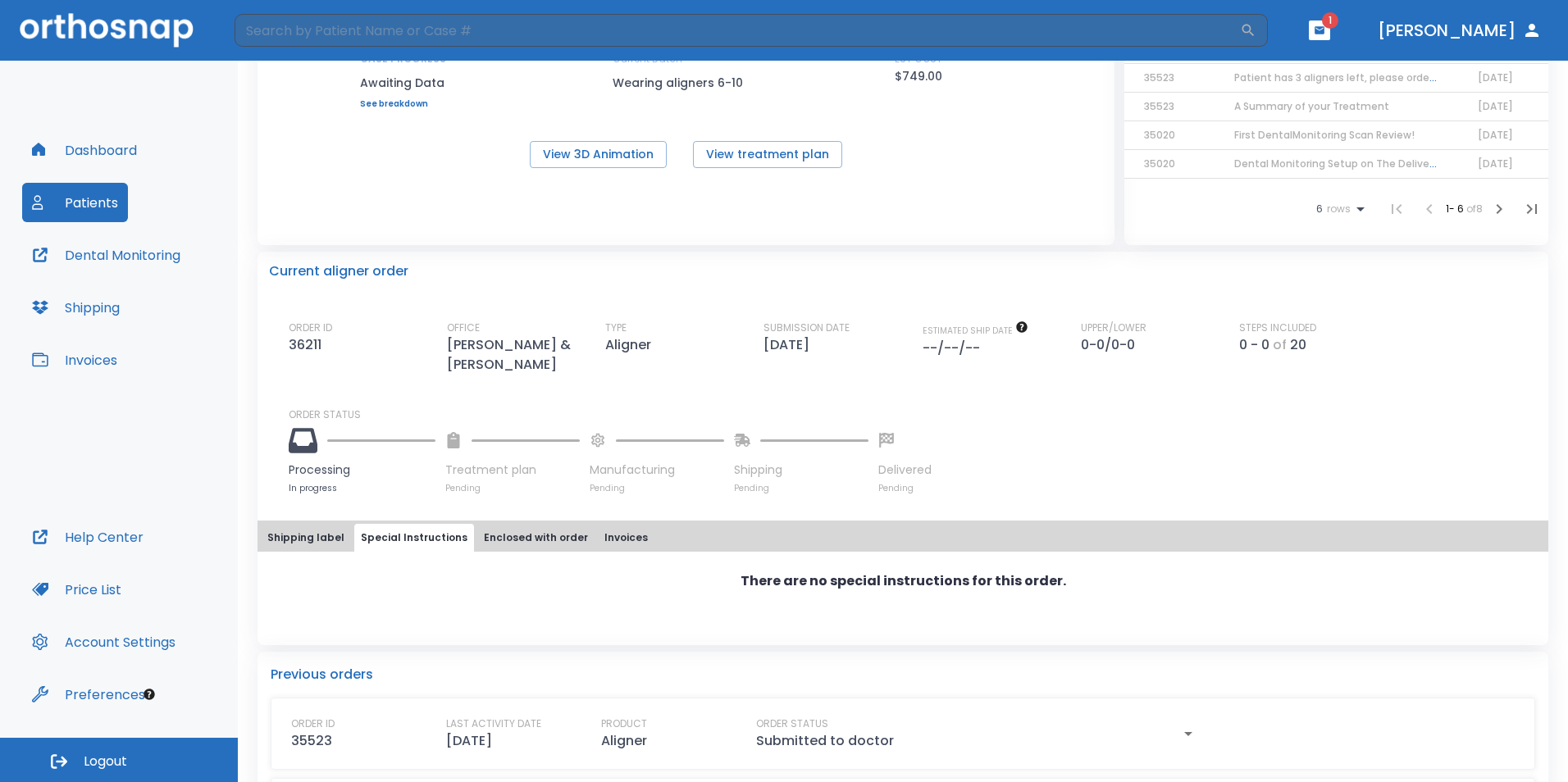
scroll to position [328, 0]
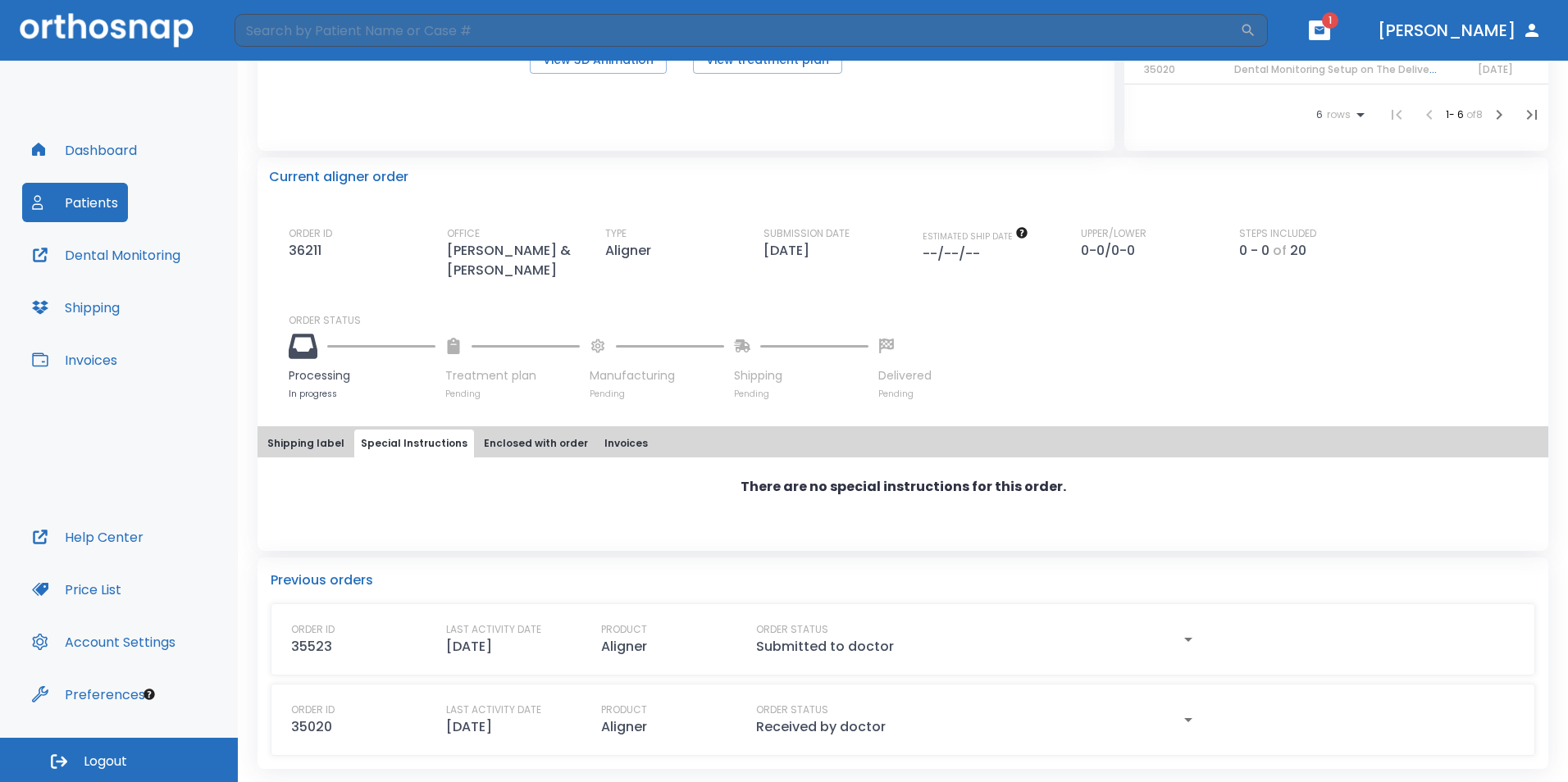
click at [287, 425] on div "Current aligner order ORDER ID 36211 OFFICE [PERSON_NAME] & [PERSON_NAME] TYPE …" at bounding box center [903, 355] width 1291 height 394
click at [286, 445] on button "Shipping label" at bounding box center [305, 444] width 90 height 28
click at [1183, 723] on icon "button" at bounding box center [1189, 720] width 20 height 20
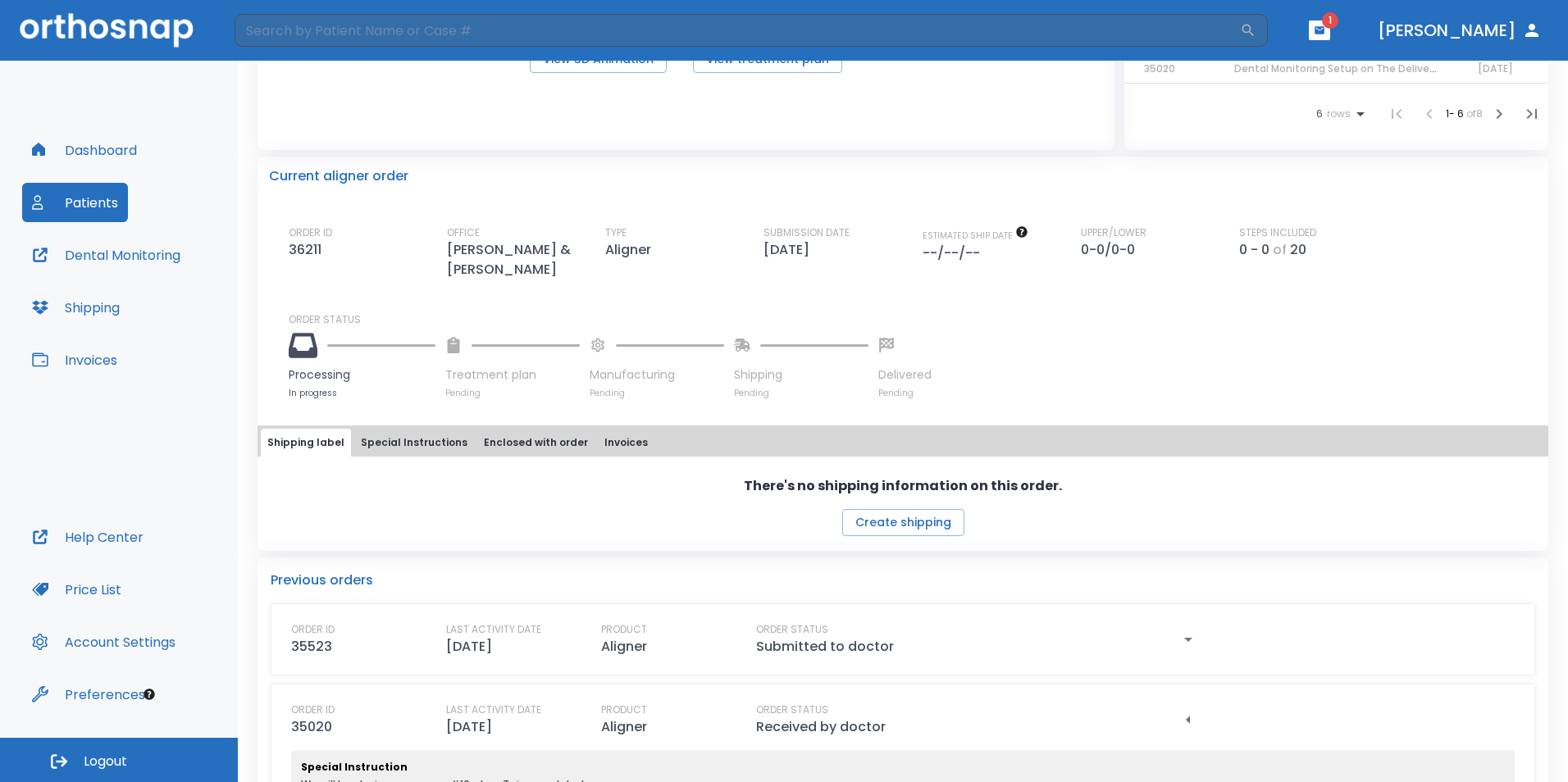
scroll to position [396, 0]
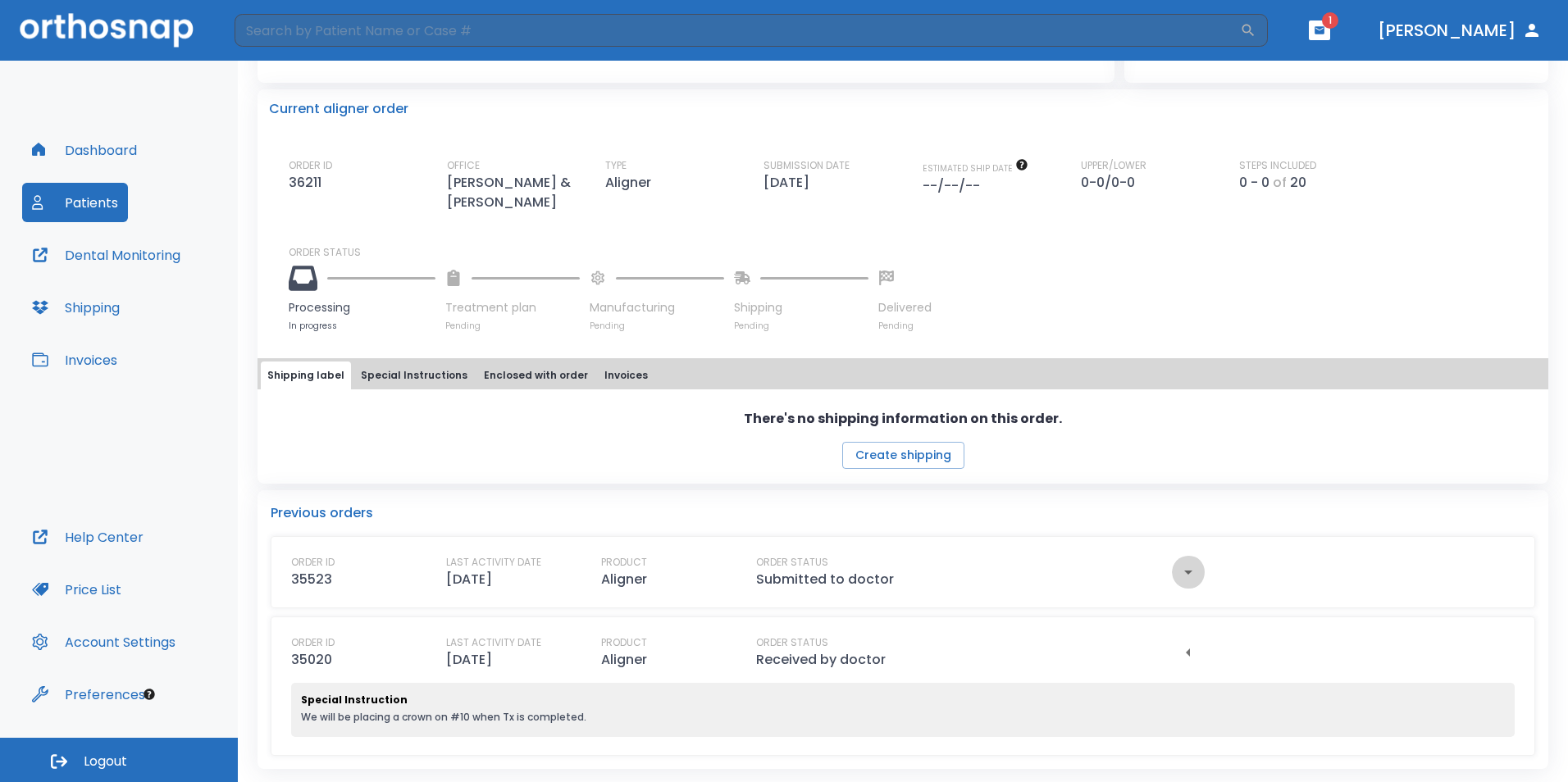
click at [1185, 576] on icon "button" at bounding box center [1189, 572] width 20 height 20
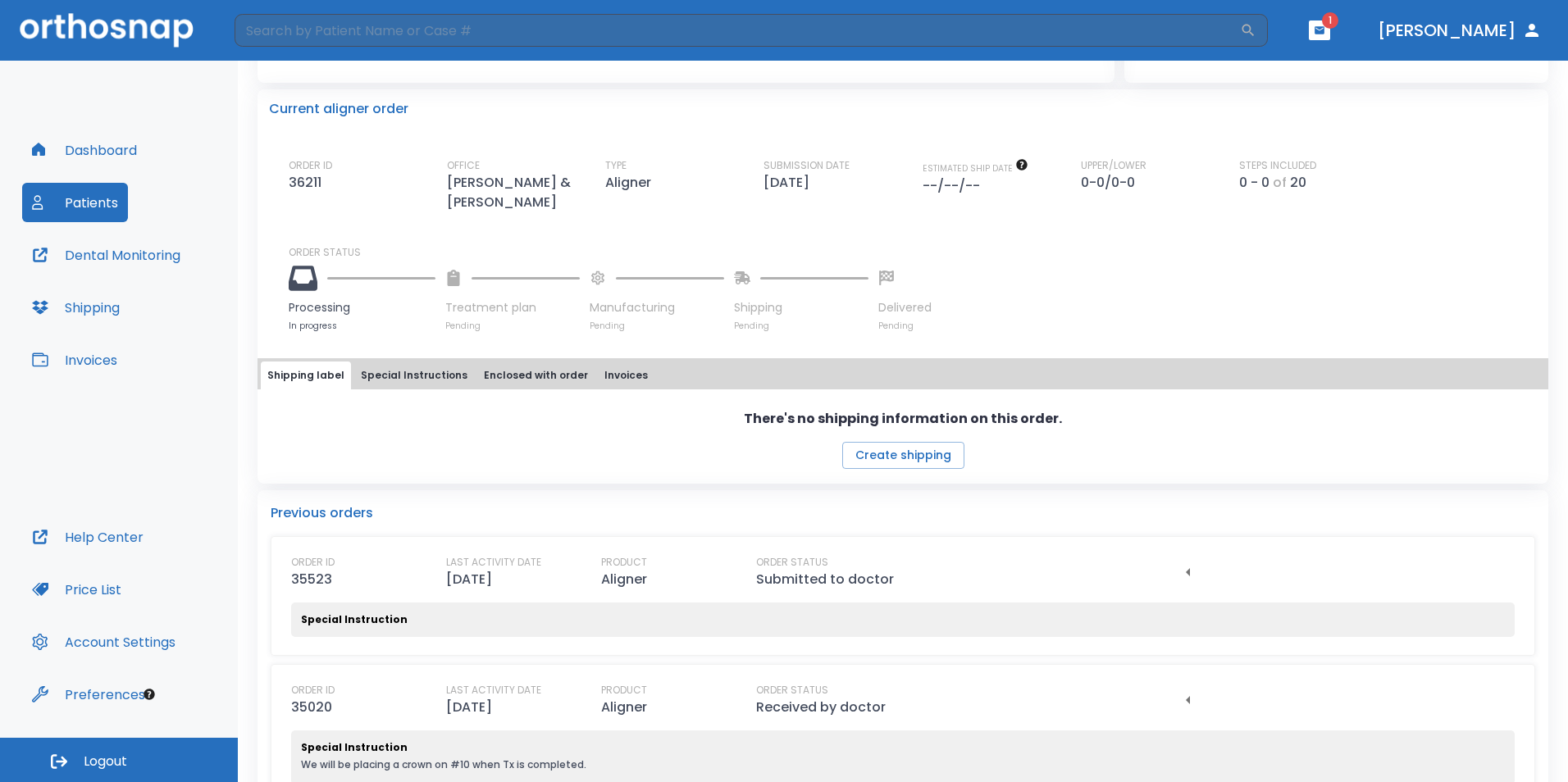
click at [599, 601] on div "Special Instruction" at bounding box center [903, 613] width 1224 height 47
click at [303, 568] on p "ORDER ID" at bounding box center [313, 562] width 44 height 15
click at [846, 571] on p "Submitted to doctor" at bounding box center [825, 580] width 138 height 20
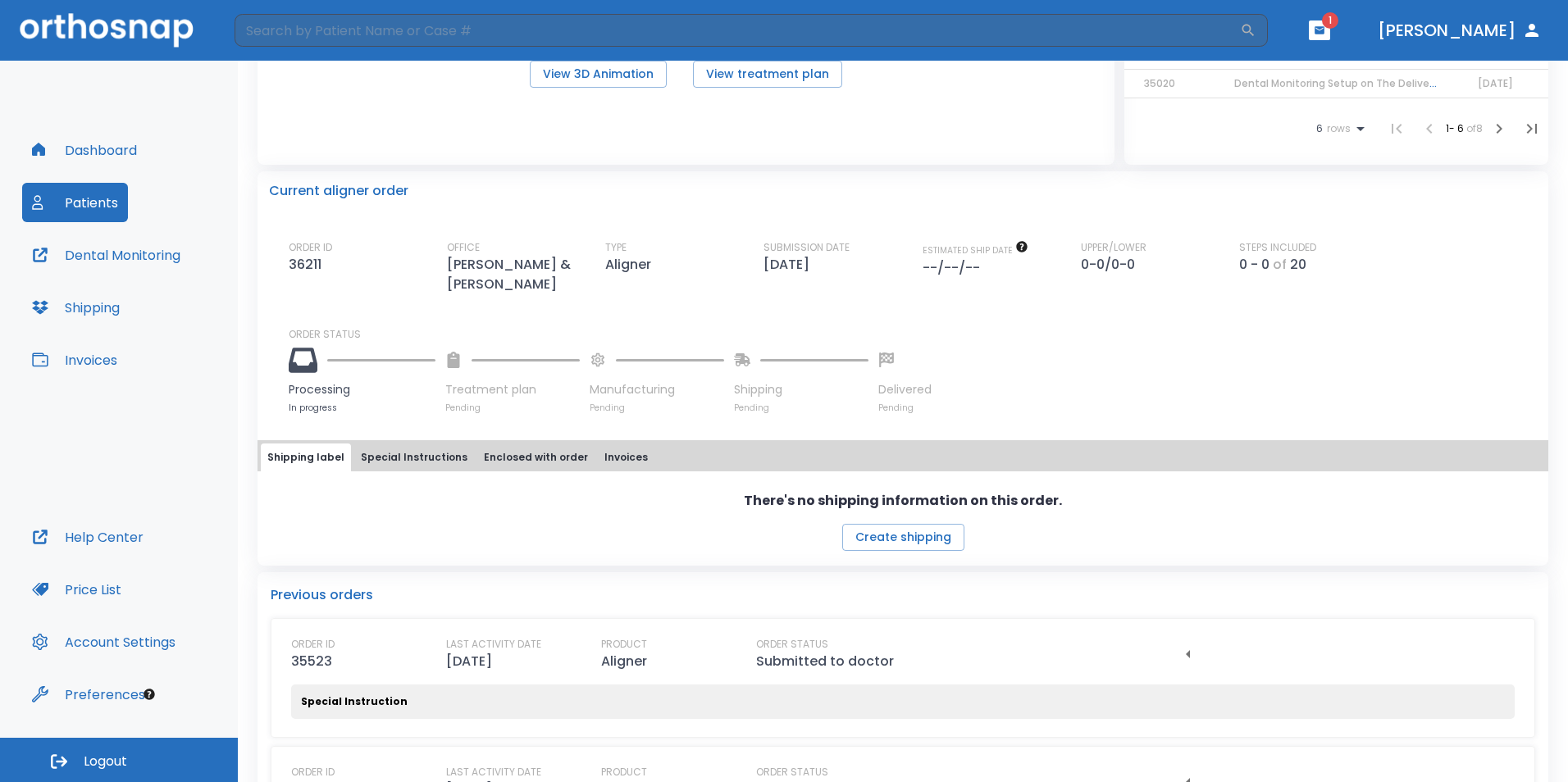
click at [523, 464] on button "Enclosed with order" at bounding box center [535, 457] width 117 height 28
click at [612, 454] on button "Invoices" at bounding box center [626, 457] width 56 height 28
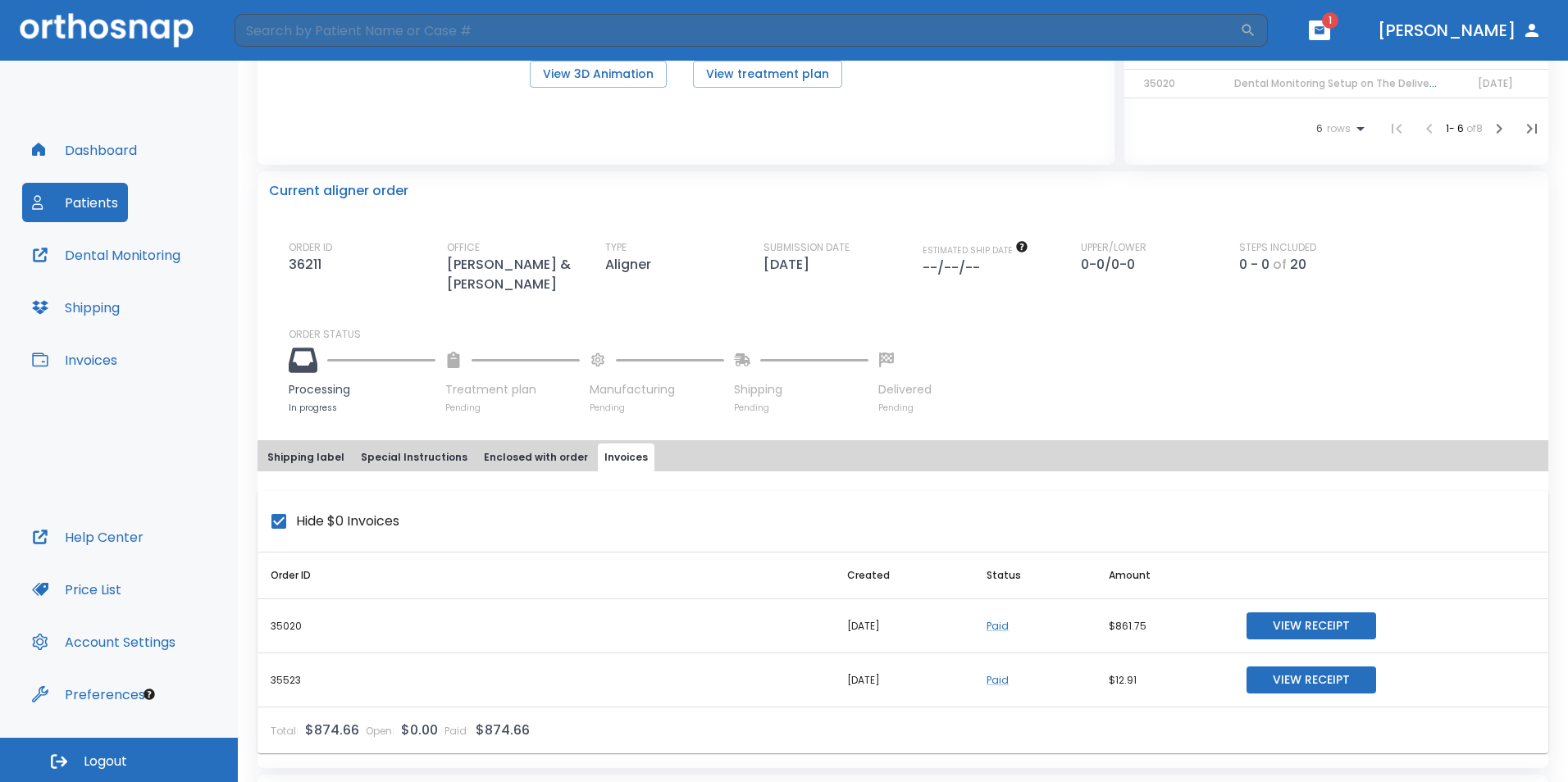
scroll to position [396, 0]
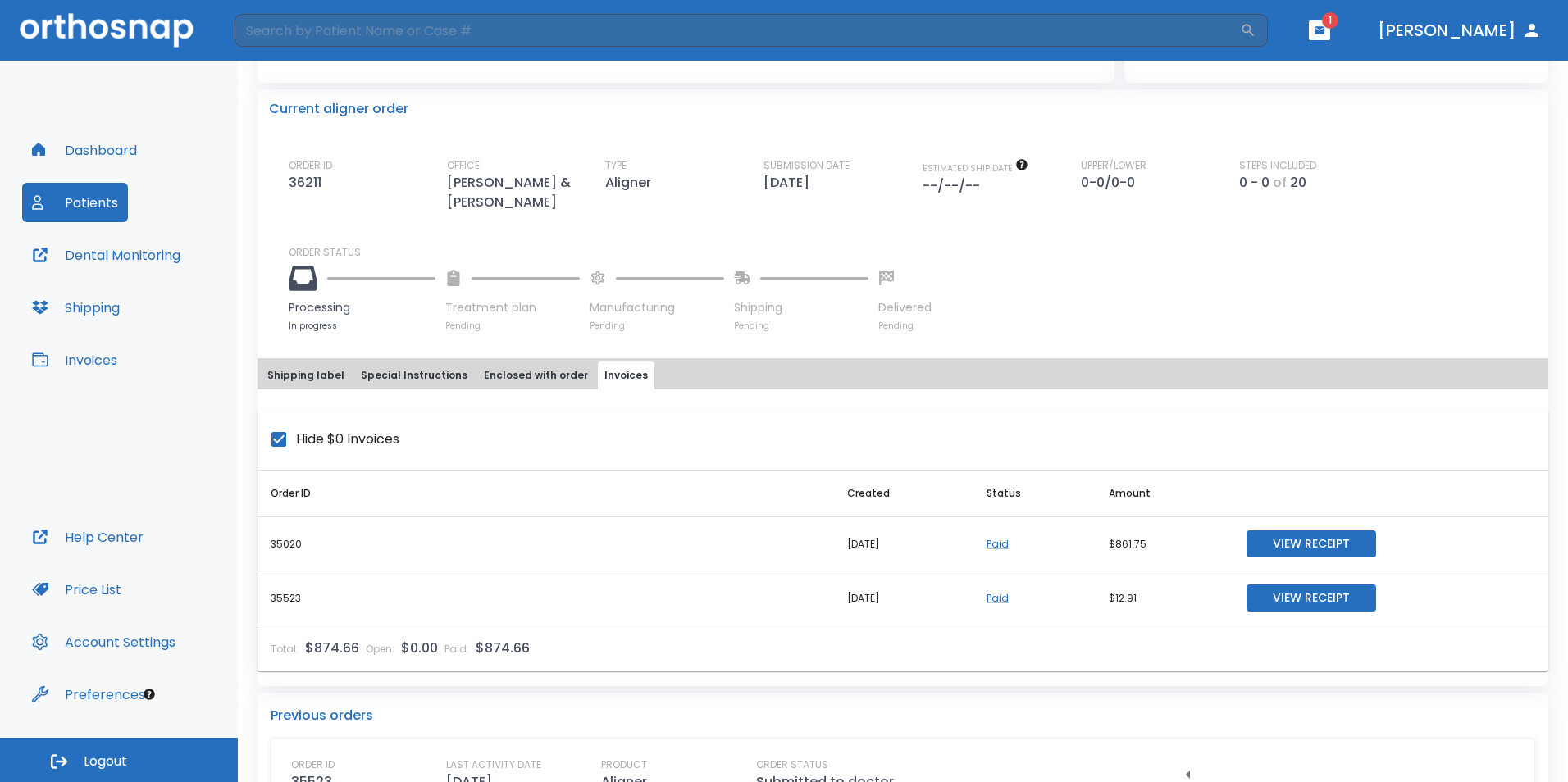
click at [1278, 607] on button "View Receipt" at bounding box center [1311, 598] width 130 height 27
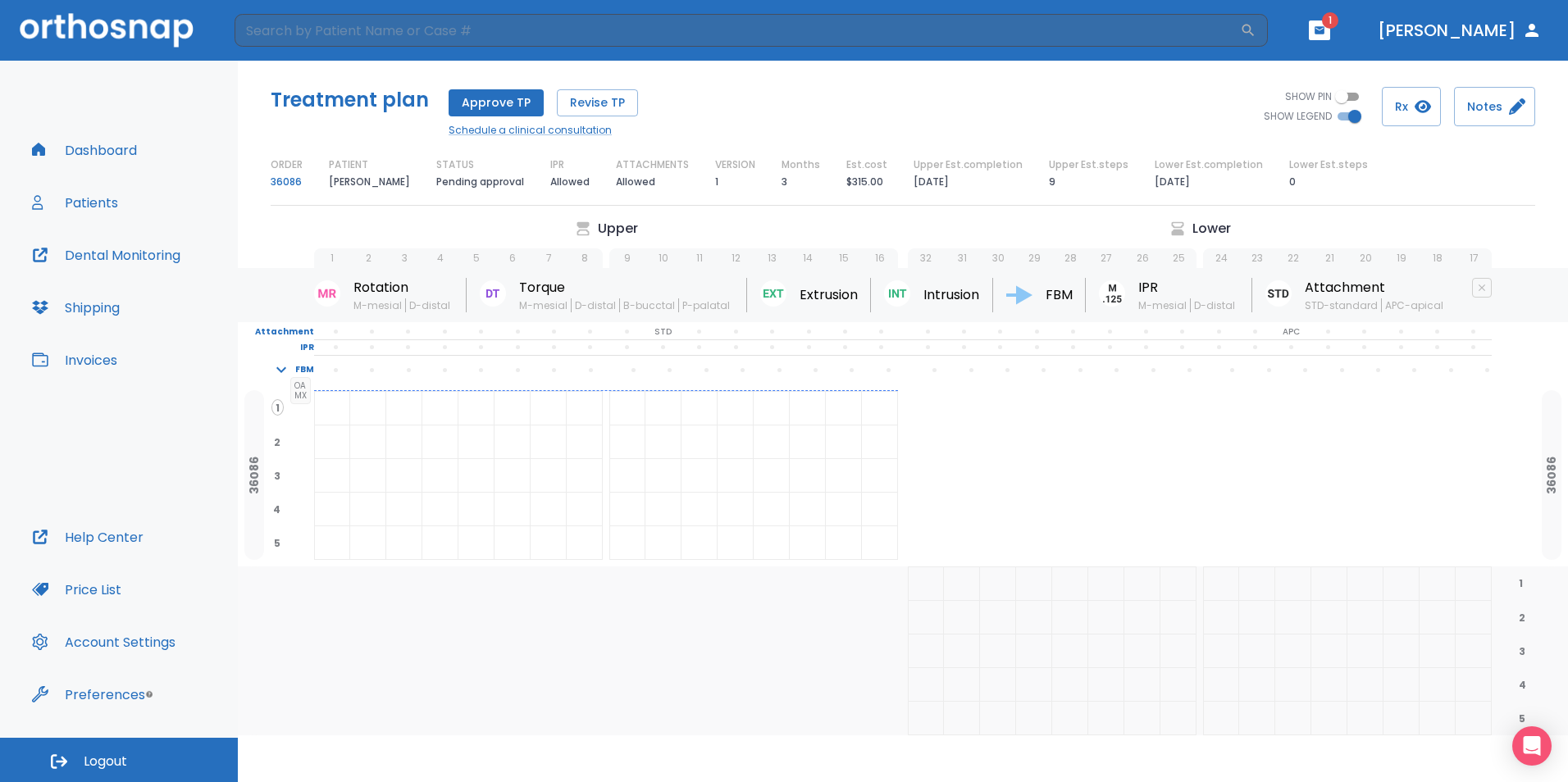
click at [112, 588] on button "Price List" at bounding box center [76, 589] width 109 height 39
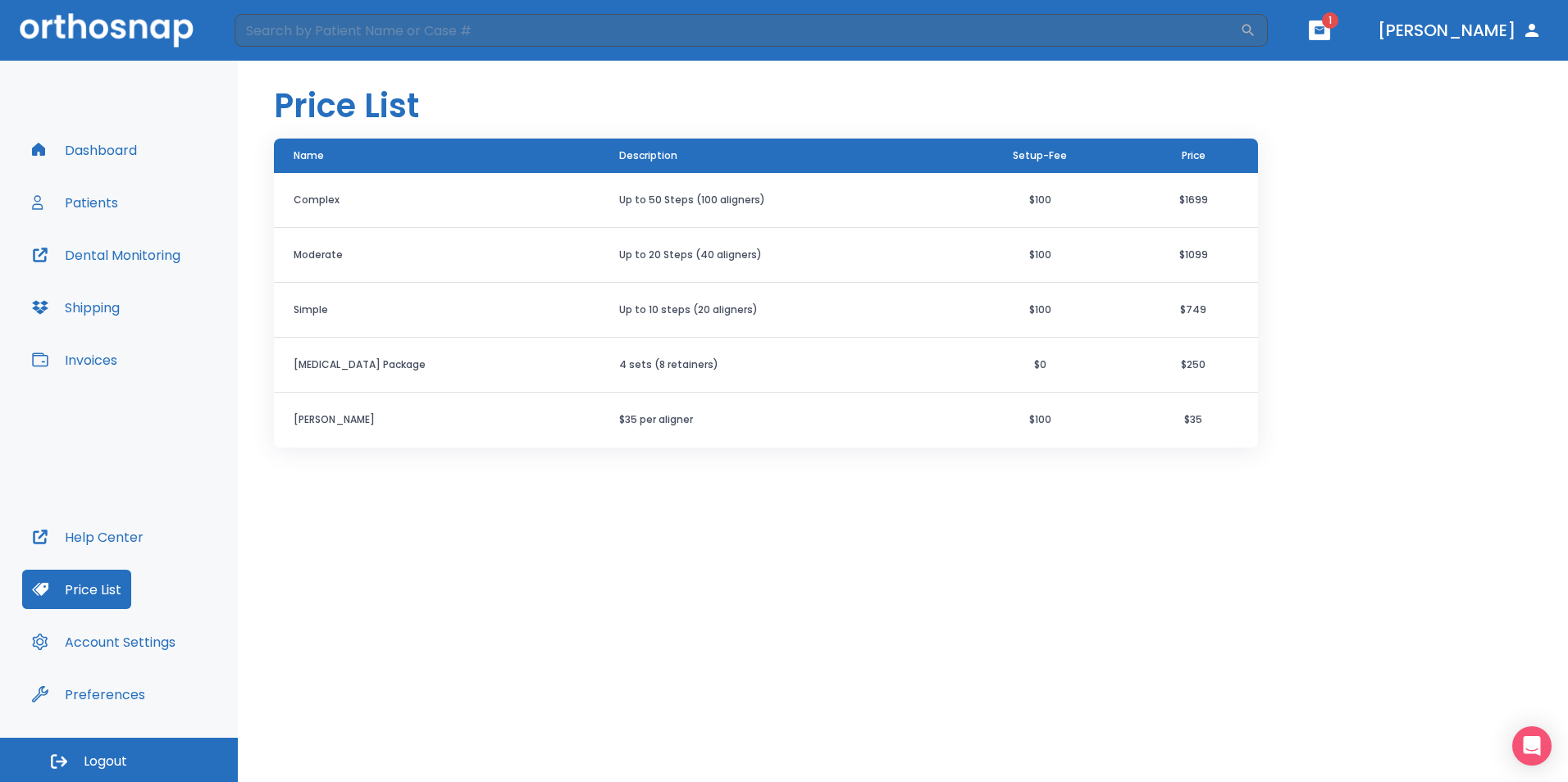
click at [77, 202] on button "Patients" at bounding box center [74, 202] width 106 height 39
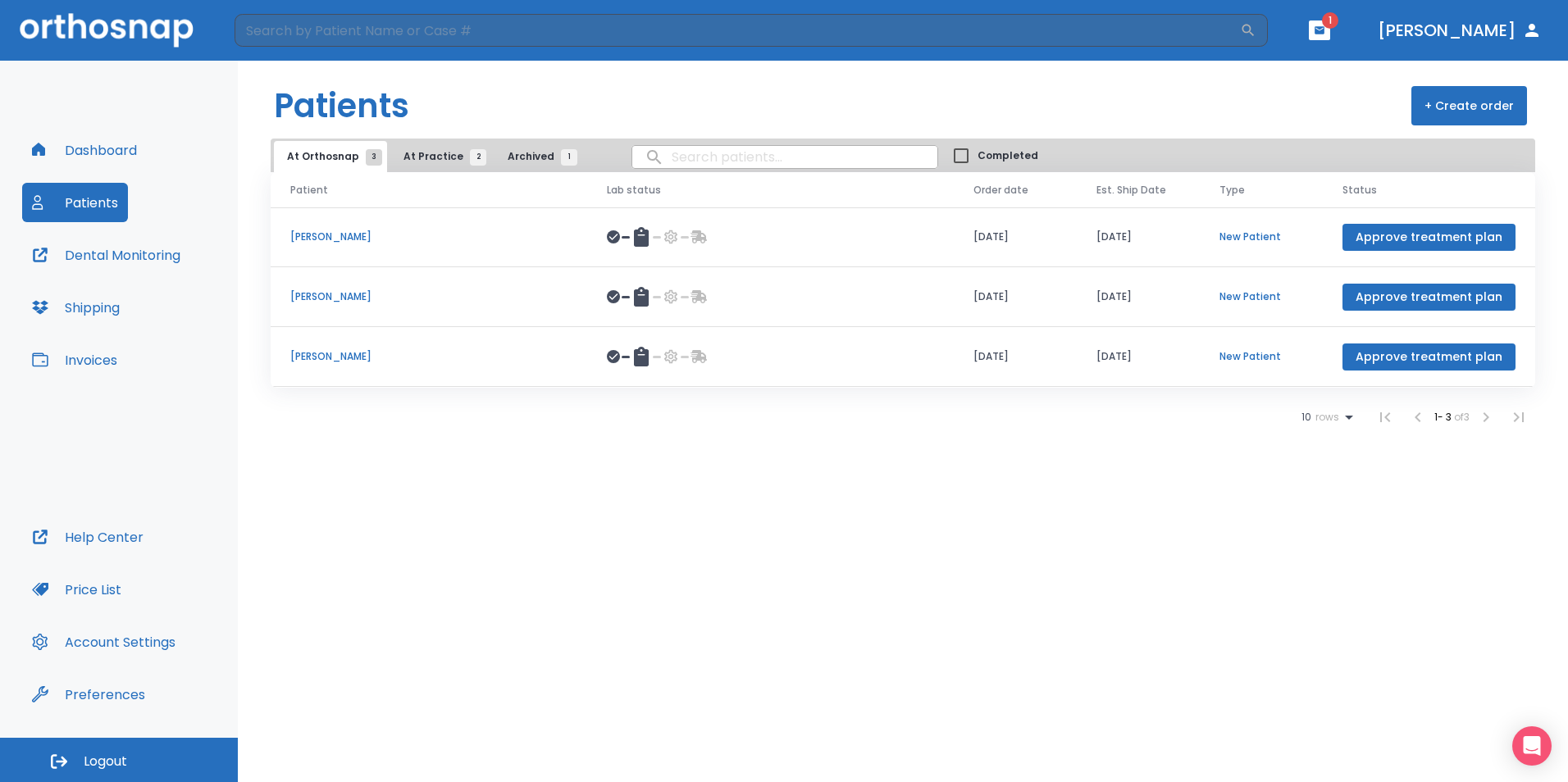
click at [371, 354] on p "[PERSON_NAME]" at bounding box center [428, 357] width 277 height 15
